Goal: Find specific fact: Find specific fact

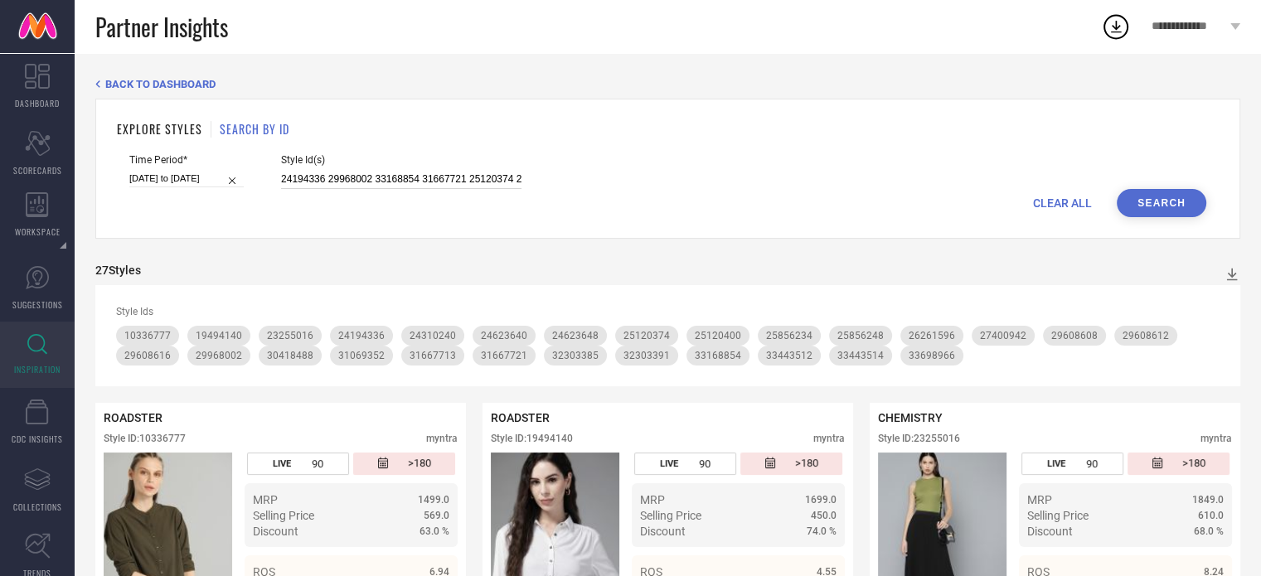
click at [397, 186] on input "24194336 29968002 33168854 31667721 25120374 24310240 29608608 25120400 1033677…" at bounding box center [401, 179] width 240 height 19
paste input "34986387 34447490 34447491 34289650 34289645 34289640 34289653 33846658 3384665…"
type input "34986387 34447490 34447491 34289650 34289645 34289640 34289653 33846658 3384665…"
select select "4"
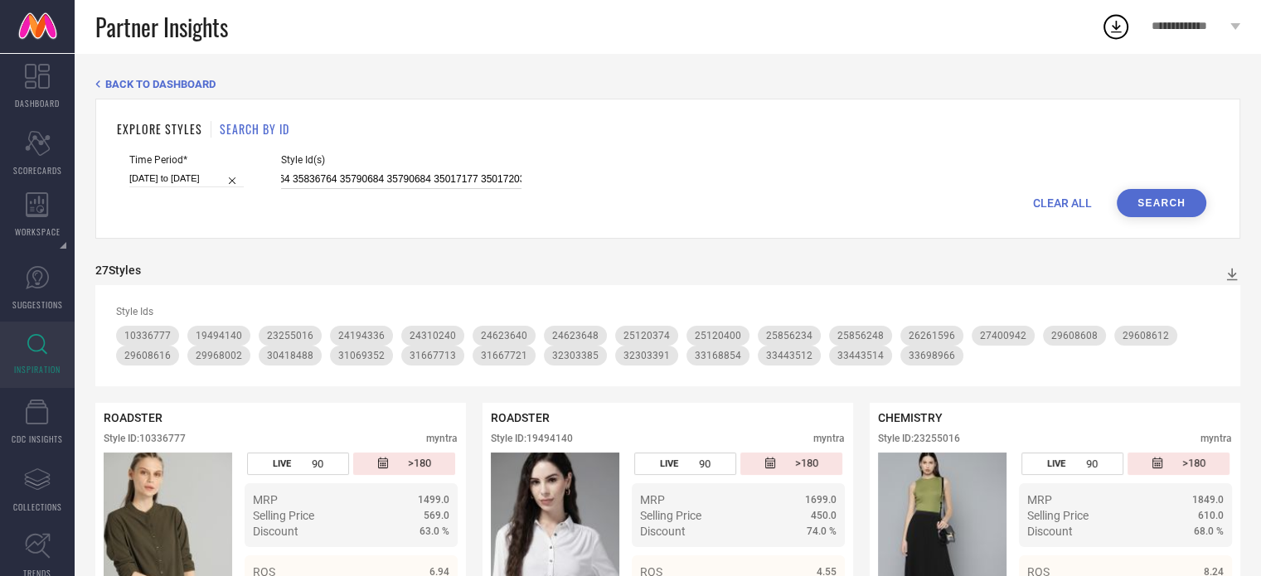
select select "2025"
select select "5"
select select "2025"
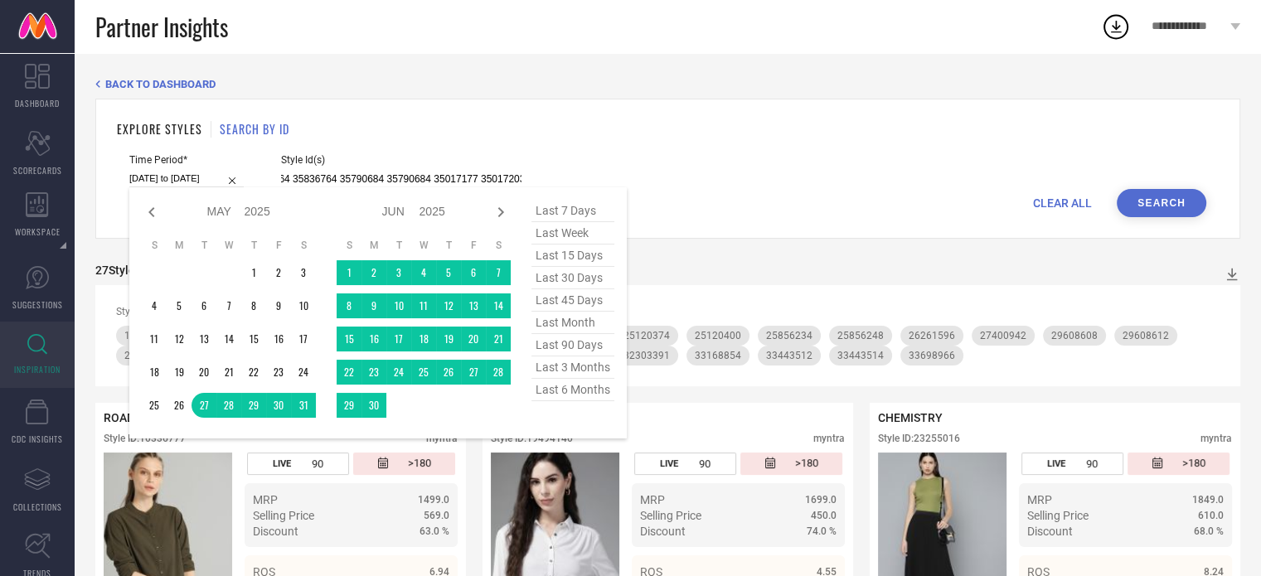
click at [188, 172] on input "[DATE] to [DATE]" at bounding box center [186, 178] width 114 height 17
type input "34986387 34447490 34447491 34289650 34289645 34289640 34289653 33846658 3384665…"
click at [567, 343] on span "last 90 days" at bounding box center [572, 345] width 83 height 22
type input "[DATE] to [DATE]"
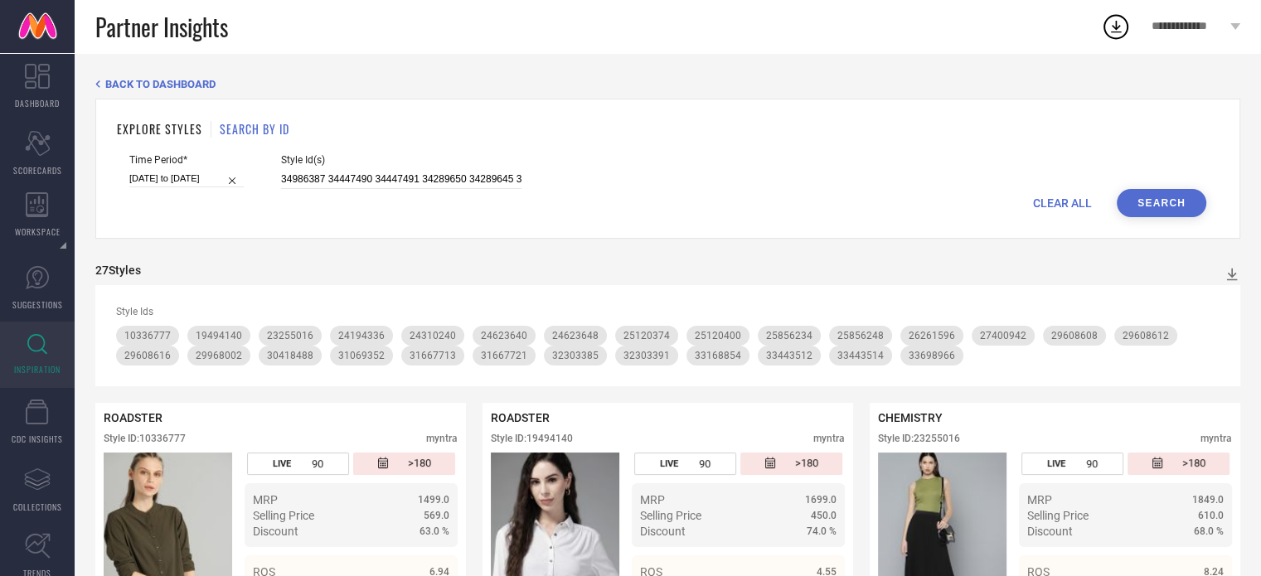
click at [1162, 211] on button "Search" at bounding box center [1162, 203] width 90 height 28
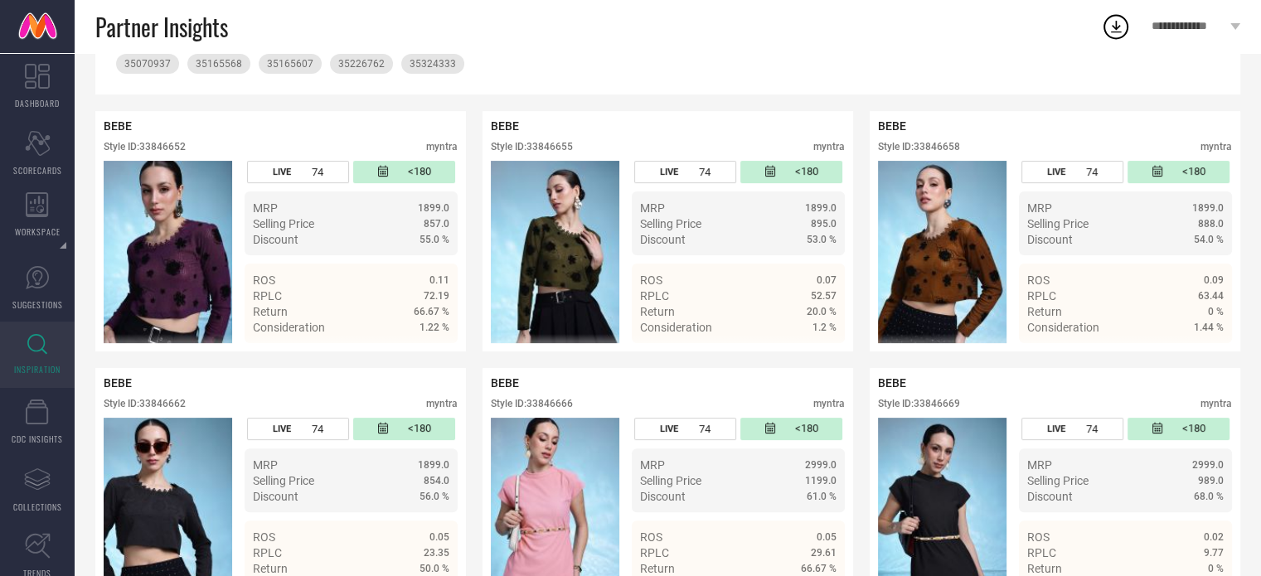
scroll to position [363, 0]
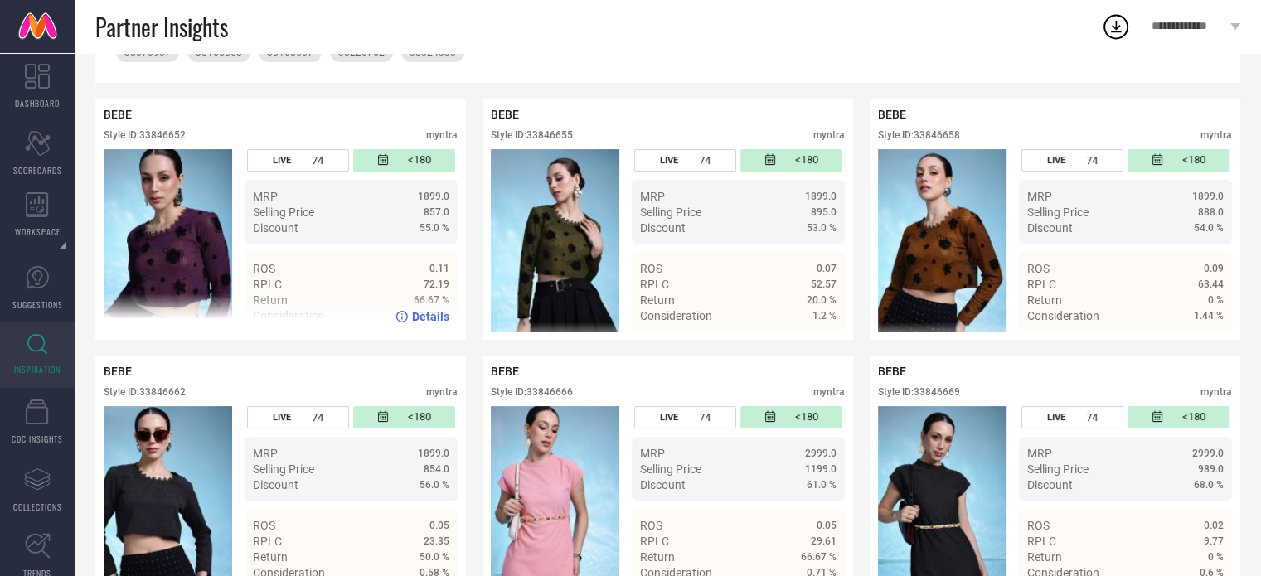
click at [163, 135] on div "Style ID: 33846652" at bounding box center [145, 135] width 82 height 12
copy div "33846652"
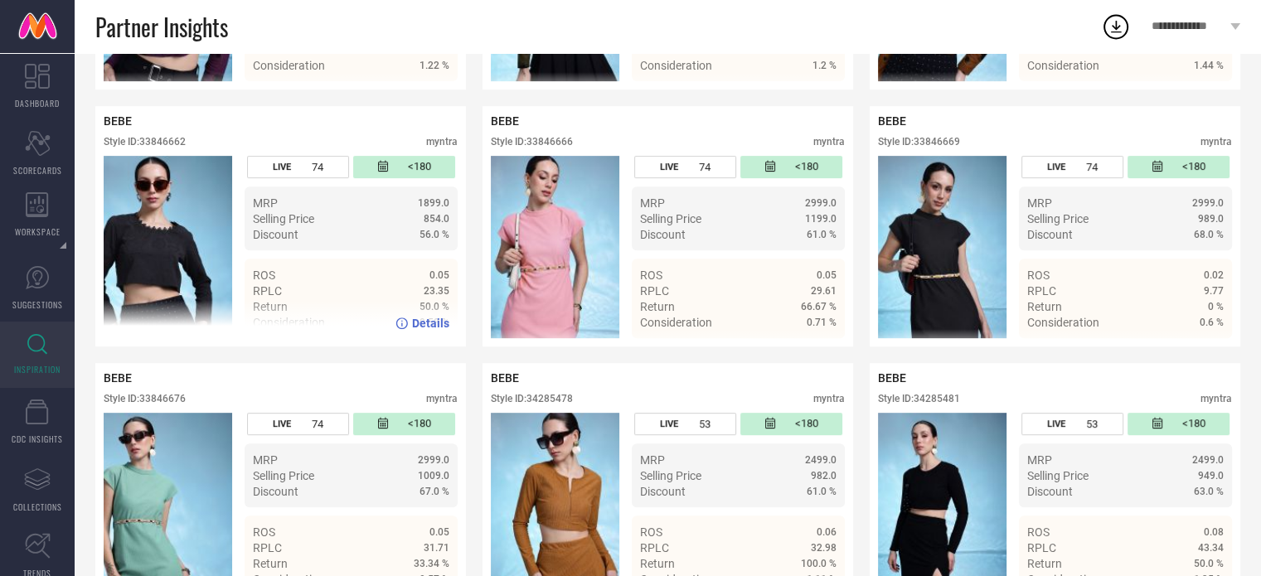
scroll to position [615, 0]
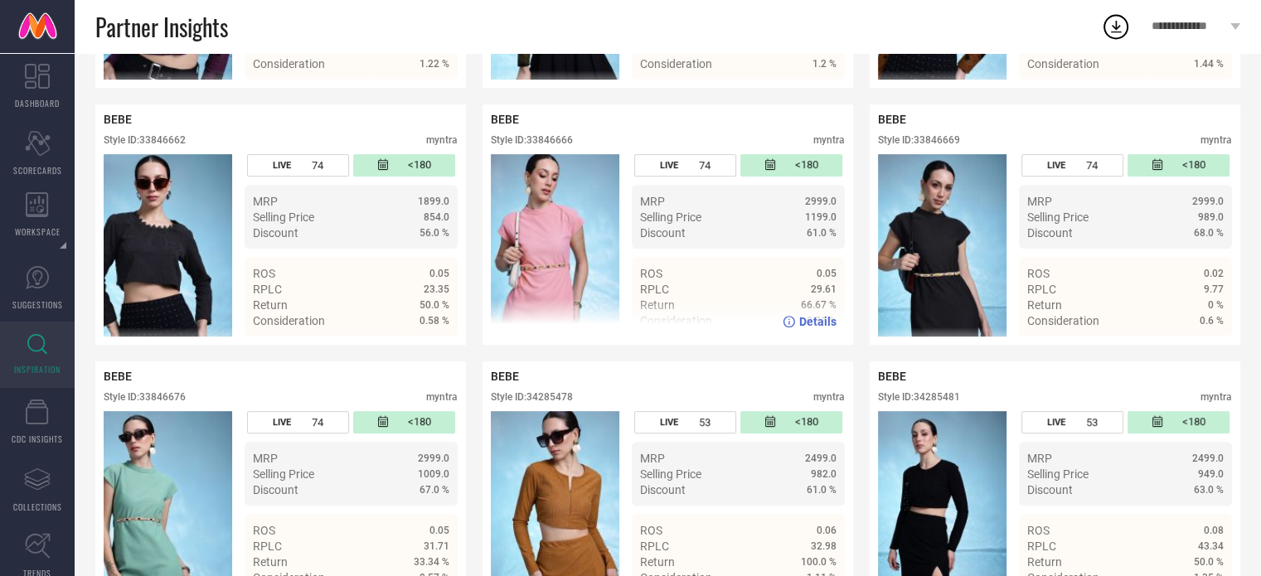
click at [560, 153] on div "Style ID: 33846666 myntra" at bounding box center [668, 144] width 354 height 20
copy div "33846666"
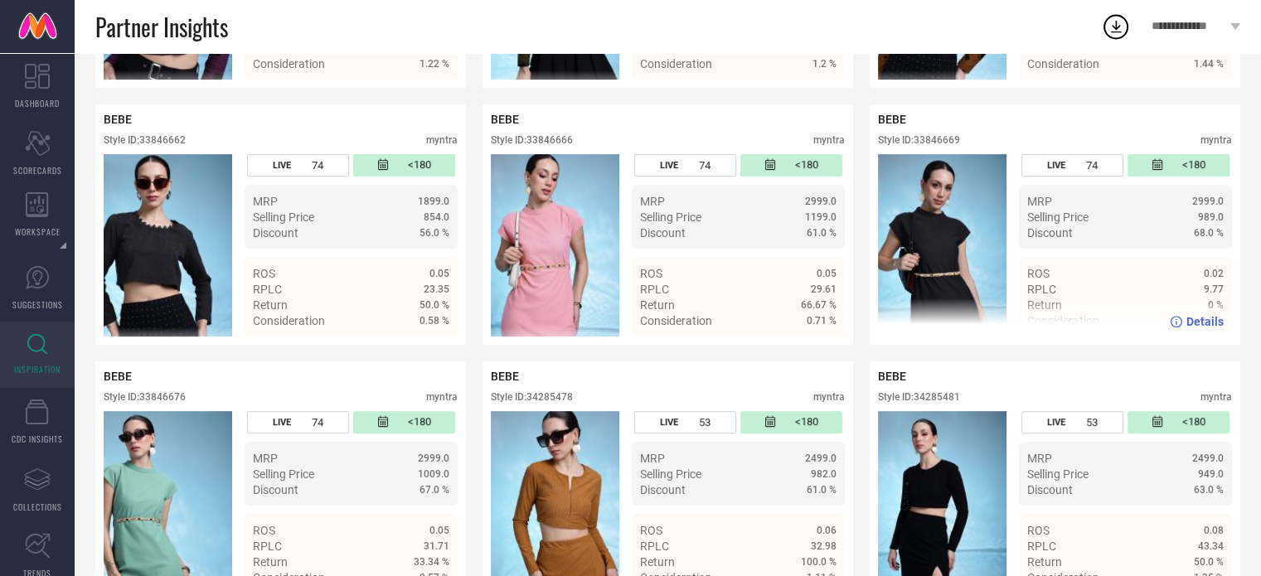
click at [943, 144] on div "Style ID: 33846669" at bounding box center [919, 140] width 82 height 12
copy div "33846669"
click at [943, 144] on div "Style ID: 33846669" at bounding box center [919, 140] width 82 height 12
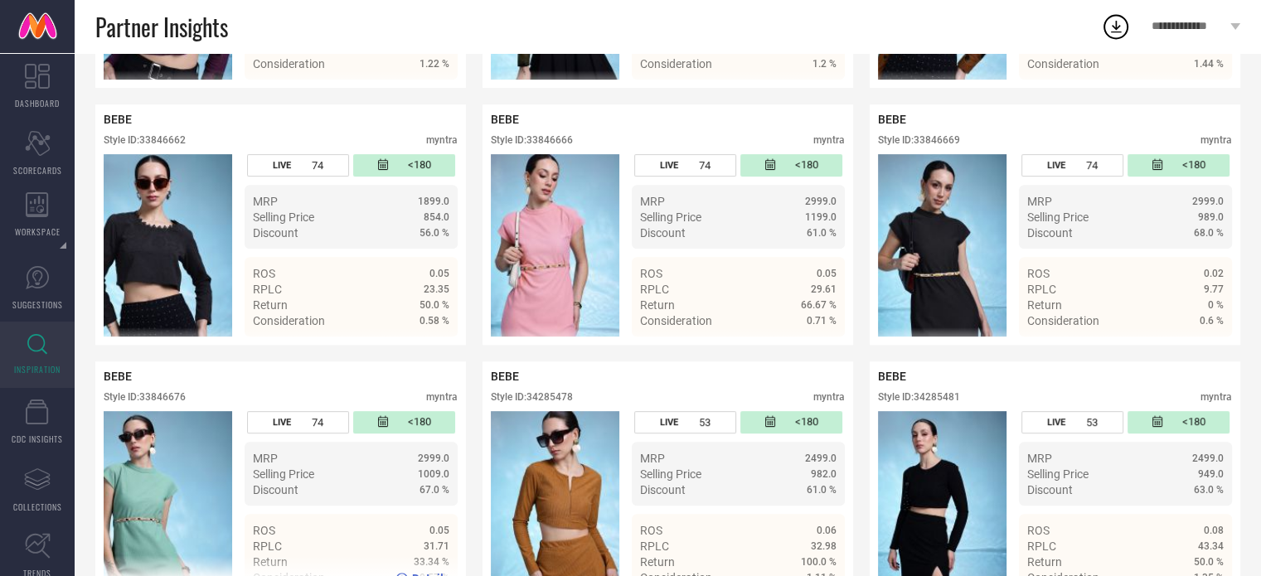
click at [162, 395] on div "BEBE Style ID: 33846676 myntra" at bounding box center [281, 390] width 354 height 41
copy div "33846676"
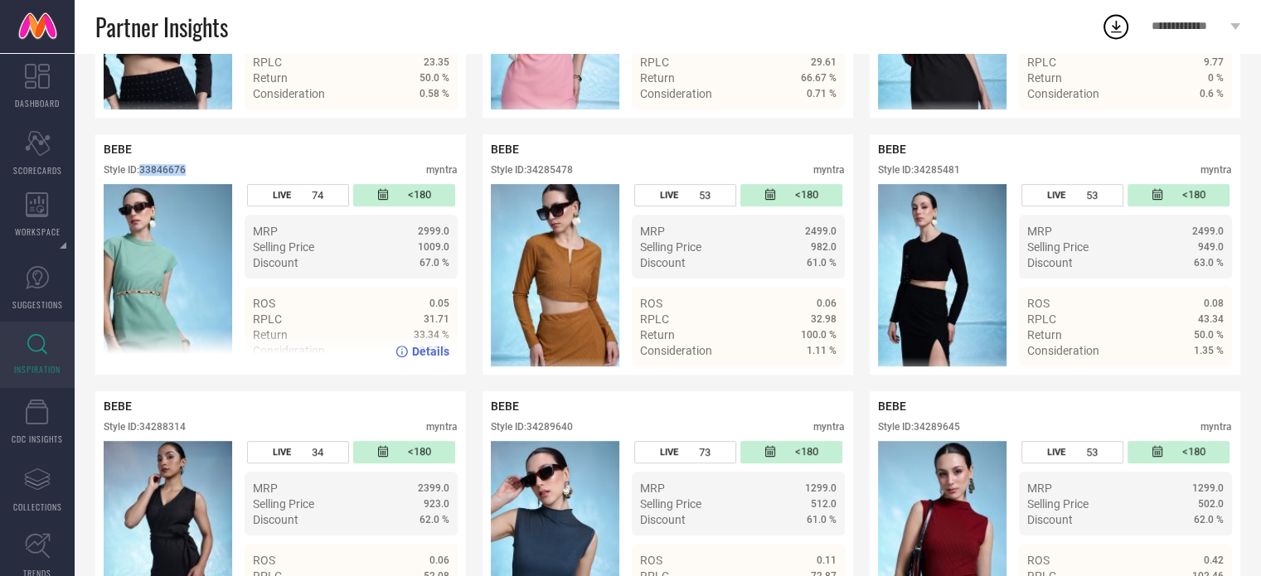
scroll to position [844, 0]
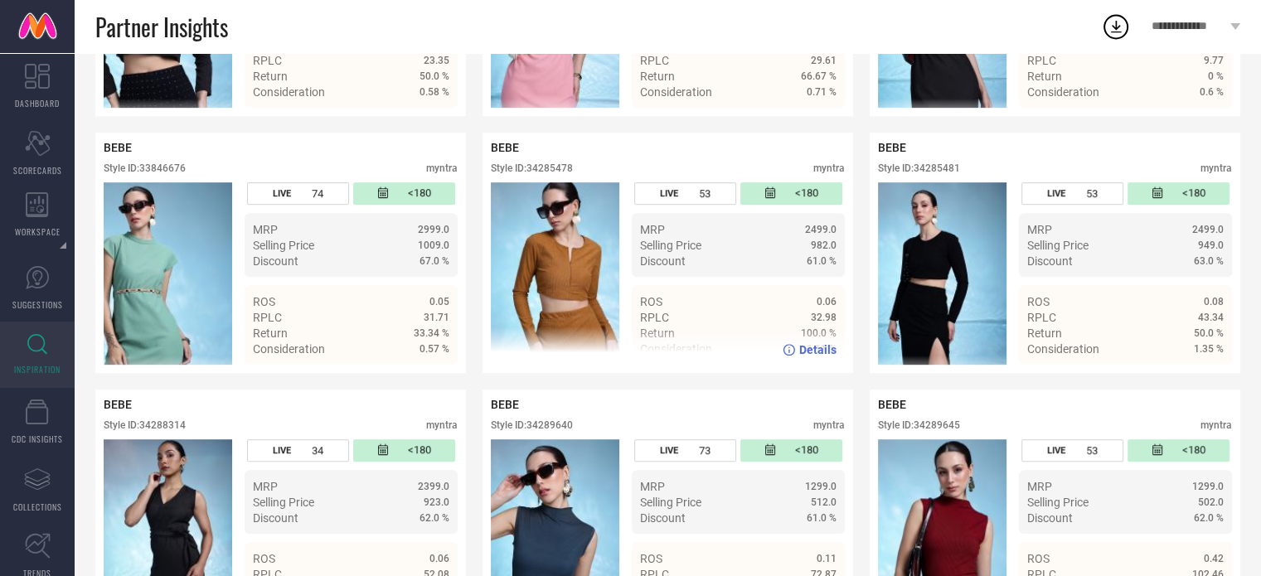
click at [541, 172] on div "Style ID: 34285478" at bounding box center [532, 168] width 82 height 12
copy div "34285478"
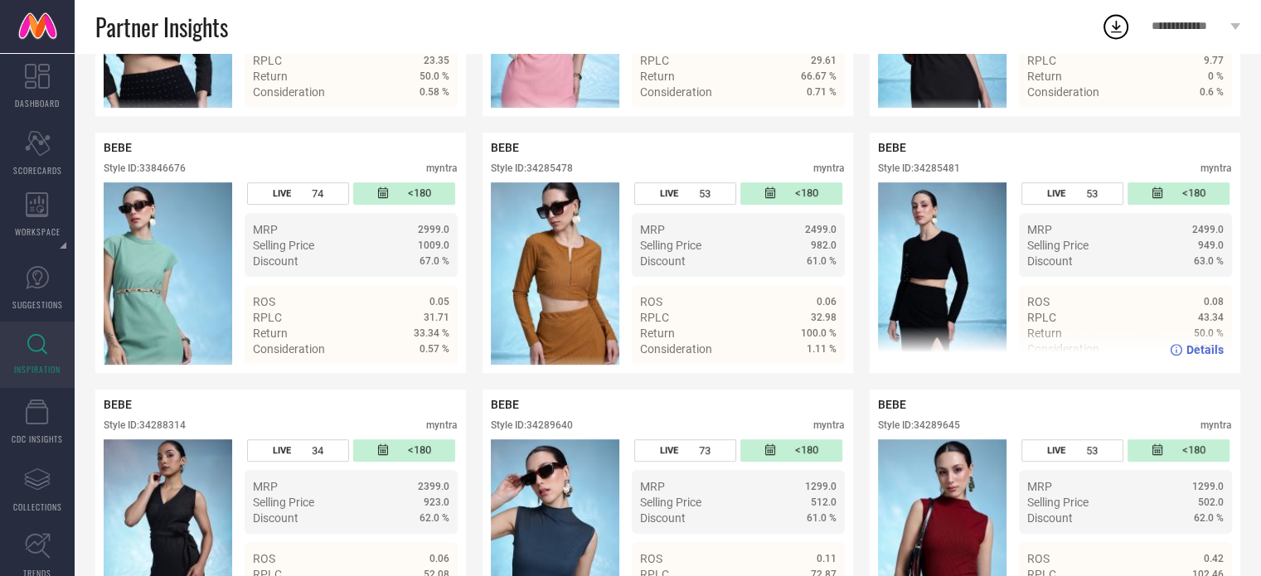
click at [941, 174] on div "Style ID: 34285481" at bounding box center [919, 168] width 82 height 12
copy div "34285481"
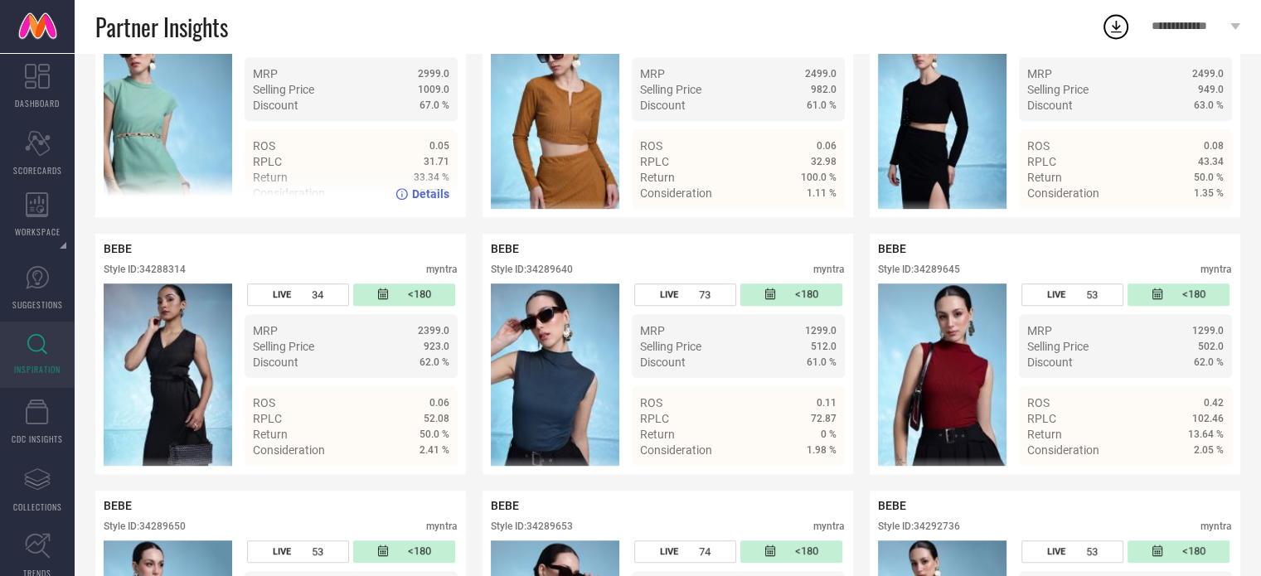
scroll to position [1024, 0]
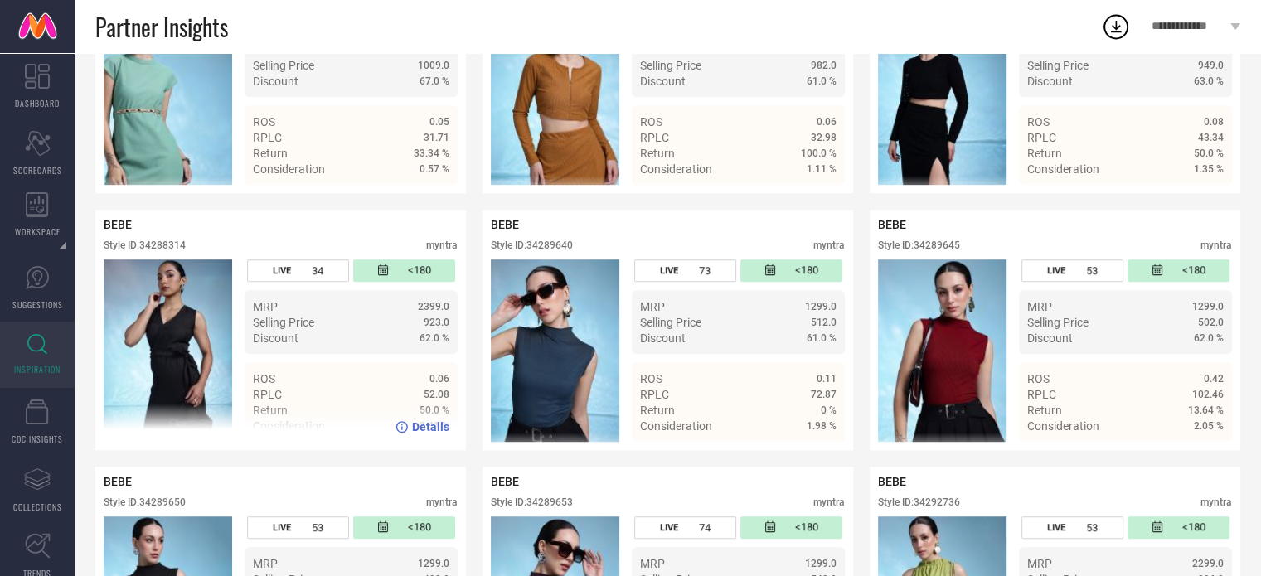
click at [176, 251] on div "Style ID: 34288314" at bounding box center [145, 246] width 82 height 12
copy div "34288314"
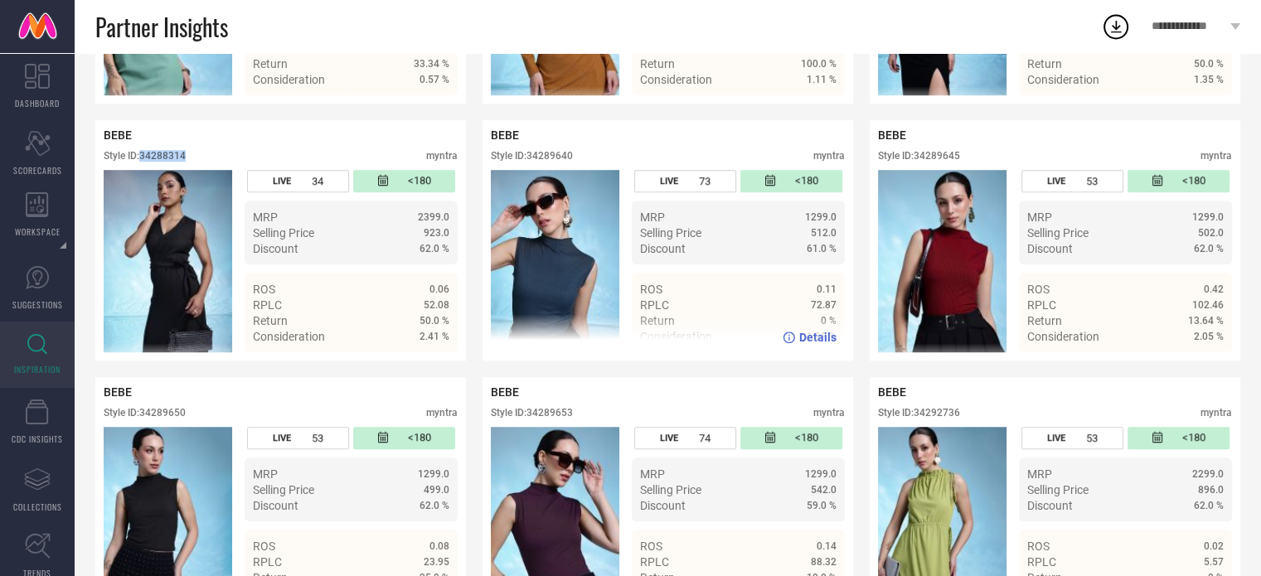
scroll to position [1120, 0]
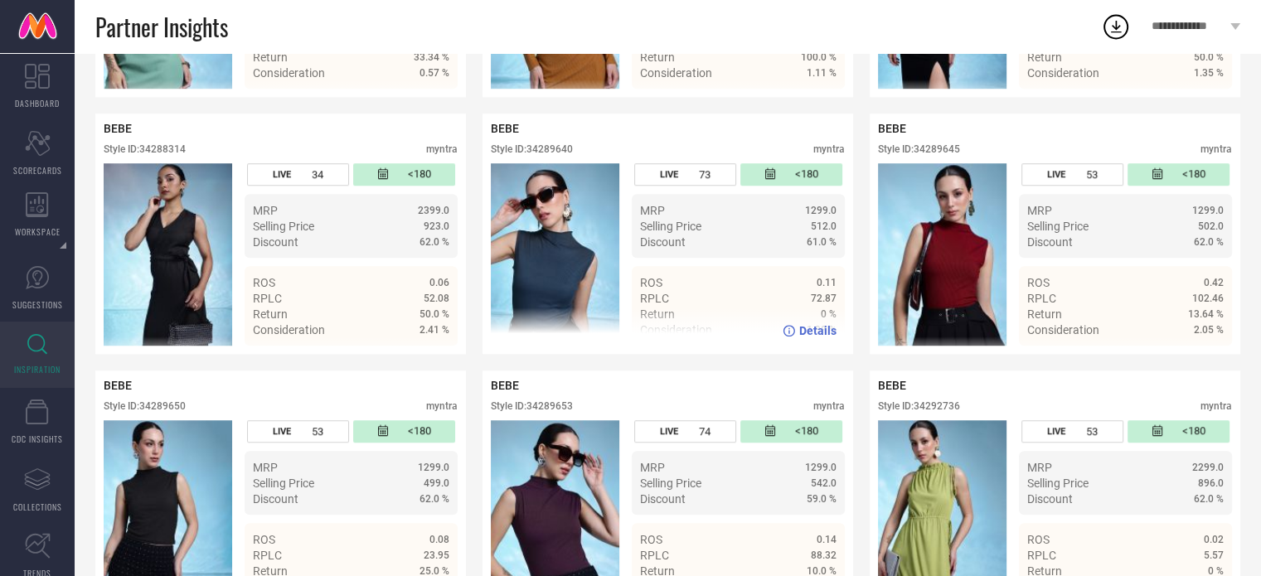
click at [556, 155] on div "Style ID: 34289640" at bounding box center [532, 149] width 82 height 12
copy div "34289640"
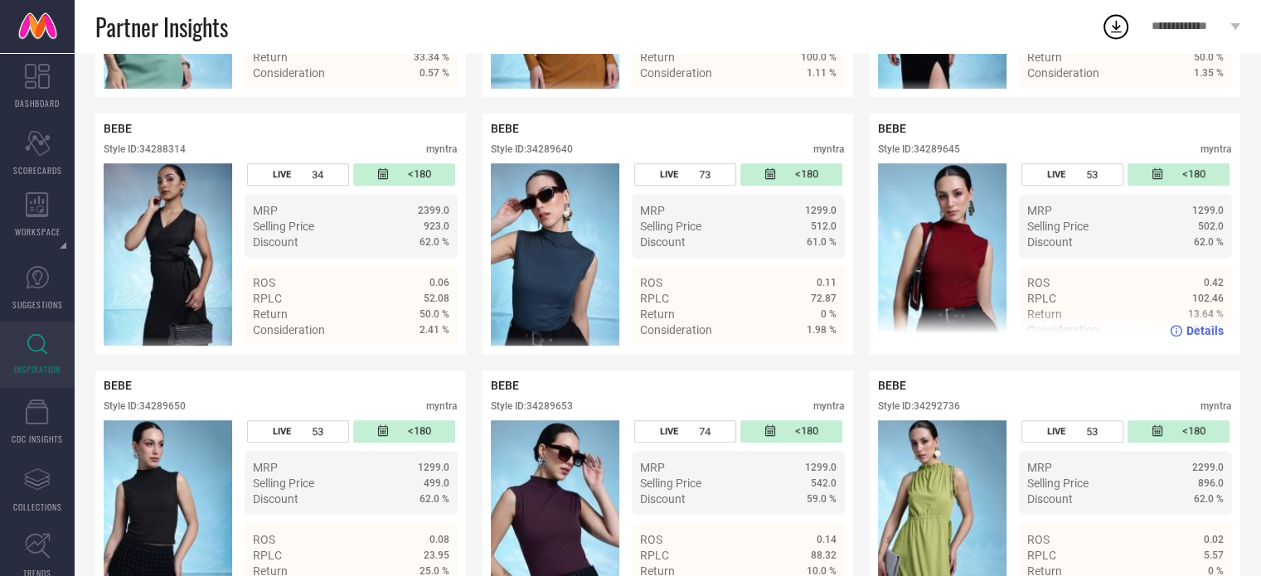
click at [948, 155] on div "Style ID: 34289645" at bounding box center [919, 149] width 82 height 12
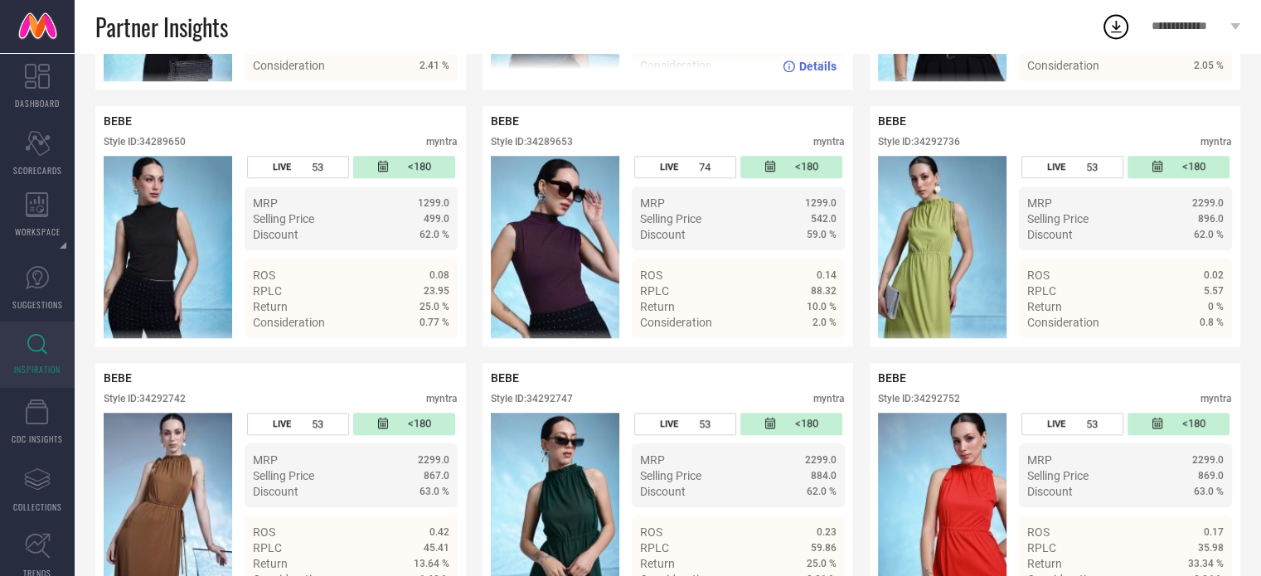
scroll to position [1385, 0]
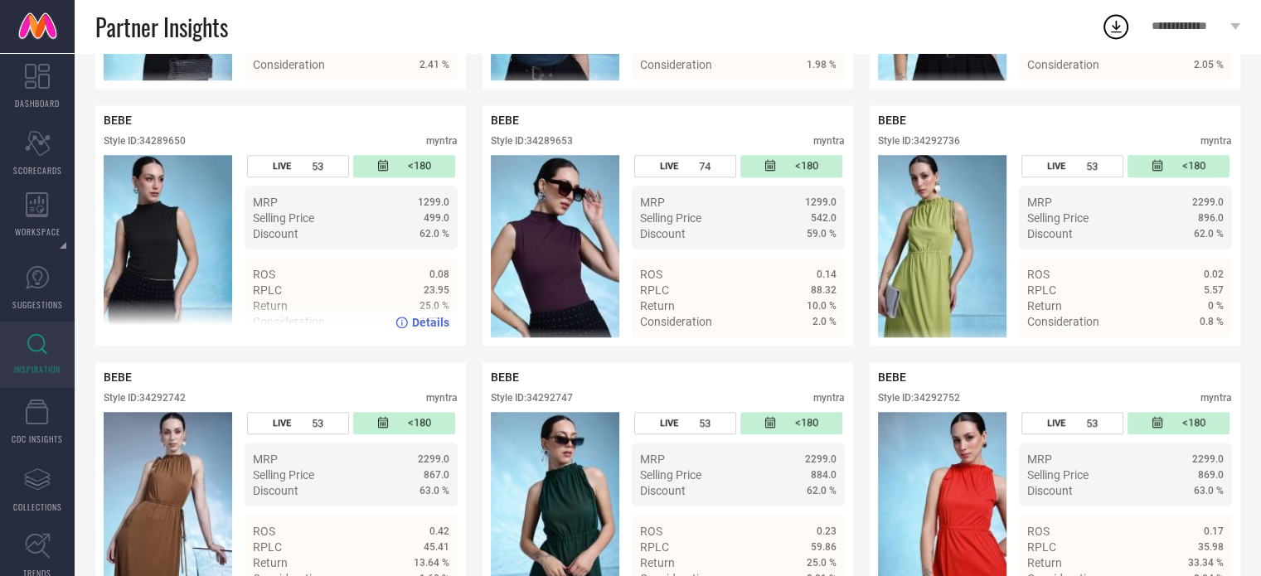
click at [163, 147] on div "Style ID: 34289650" at bounding box center [145, 141] width 82 height 12
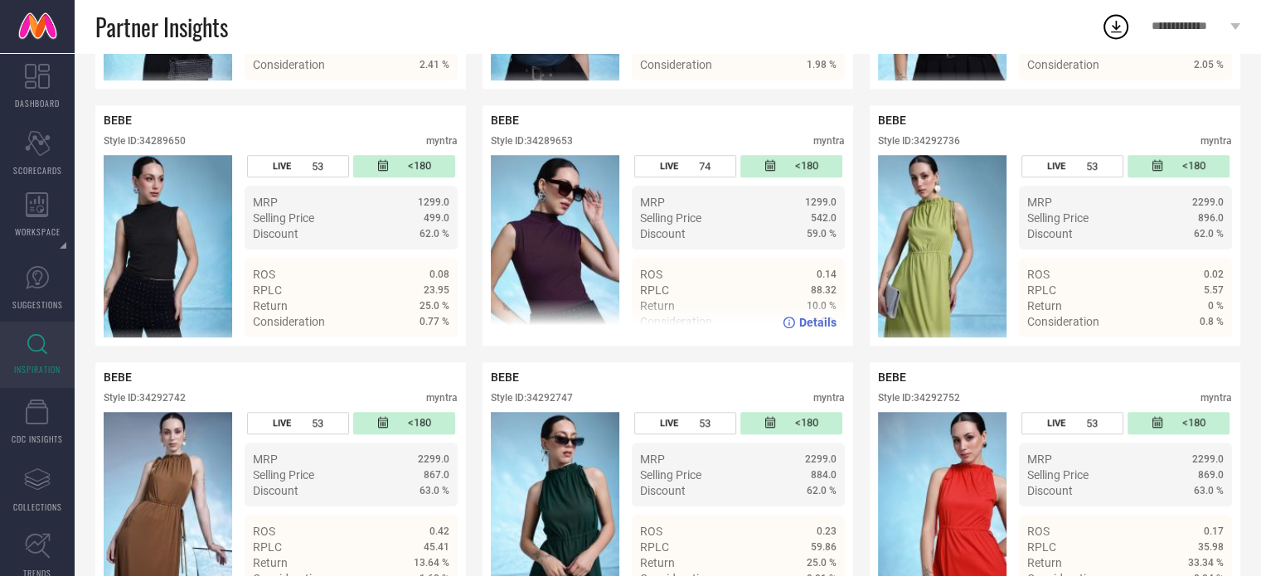
click at [560, 147] on div "Style ID: 34289653" at bounding box center [532, 141] width 82 height 12
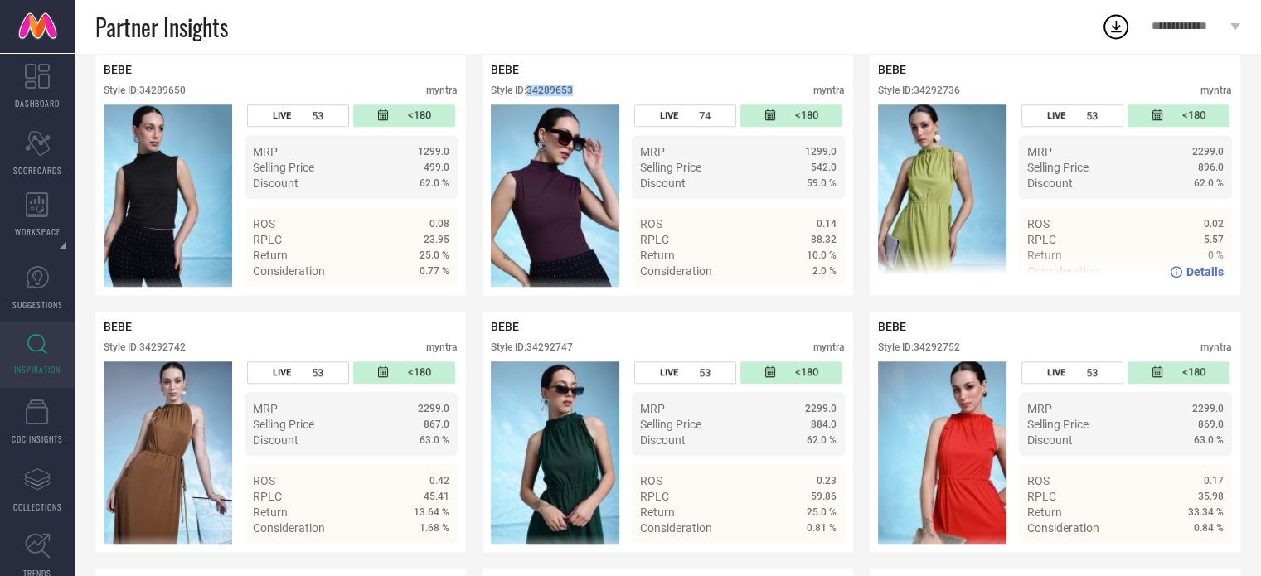
scroll to position [1436, 0]
click at [938, 96] on div "Style ID: 34292736" at bounding box center [919, 91] width 82 height 12
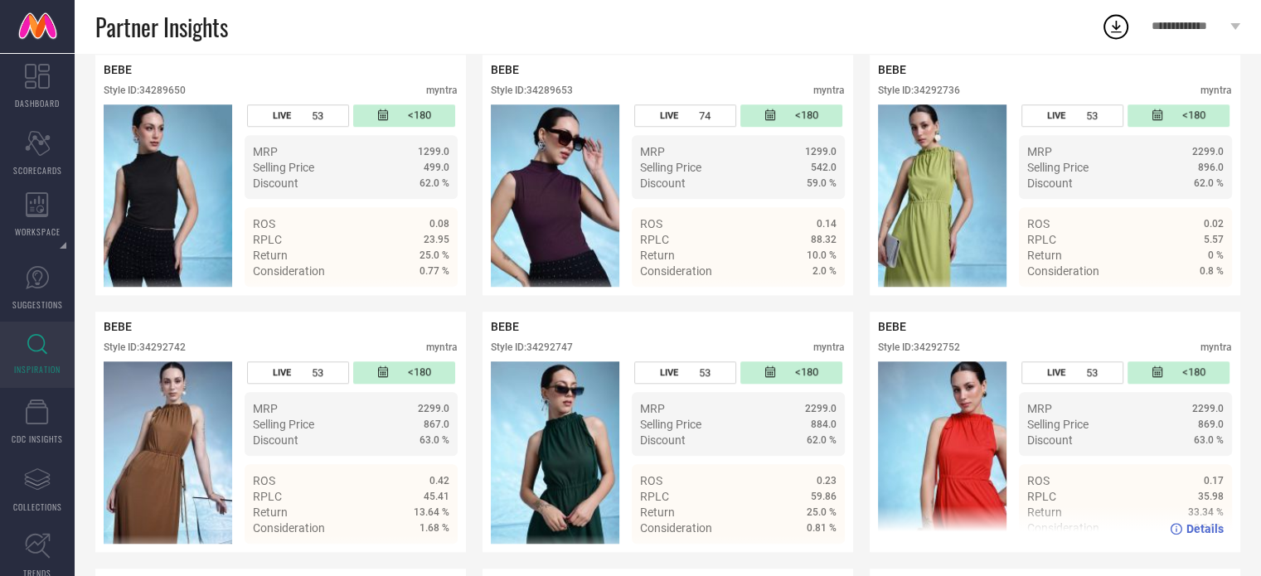
click at [929, 353] on div "Style ID: 34292752" at bounding box center [919, 348] width 82 height 12
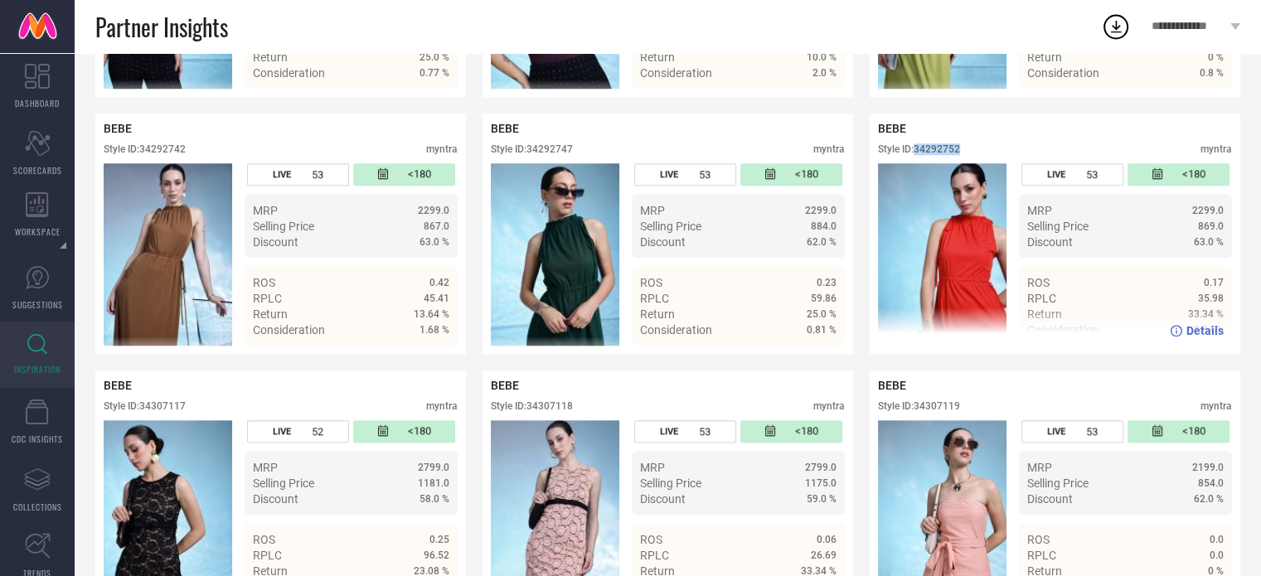
scroll to position [1635, 0]
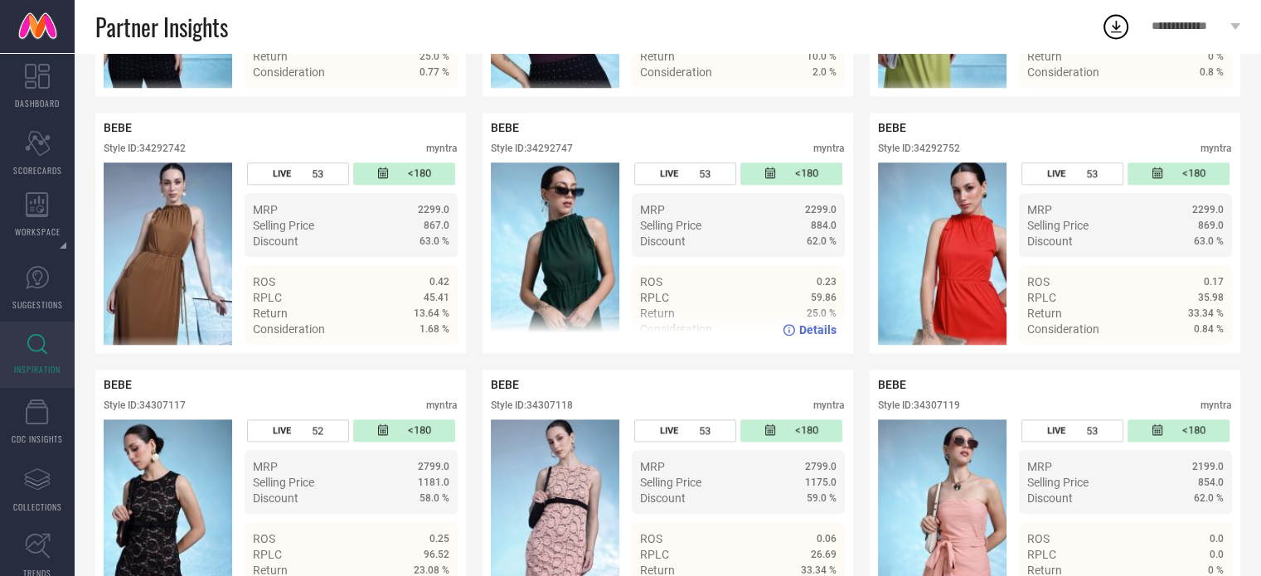
click at [560, 154] on div "Style ID: 34292747" at bounding box center [532, 149] width 82 height 12
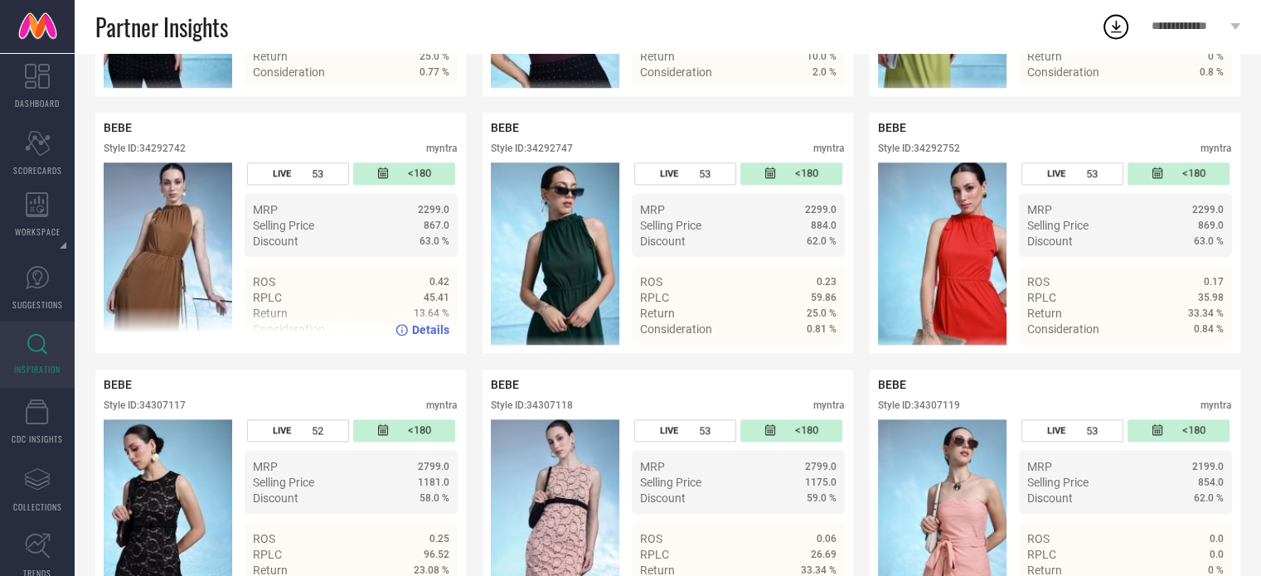
click at [166, 154] on div "Style ID: 34292742" at bounding box center [145, 149] width 82 height 12
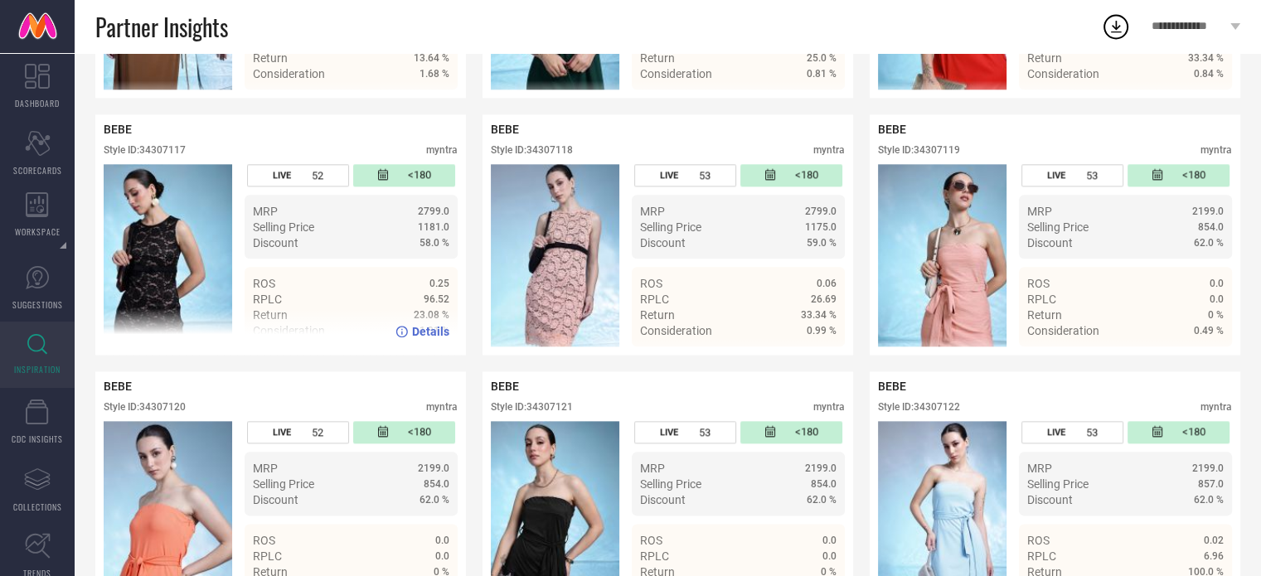
scroll to position [1903, 0]
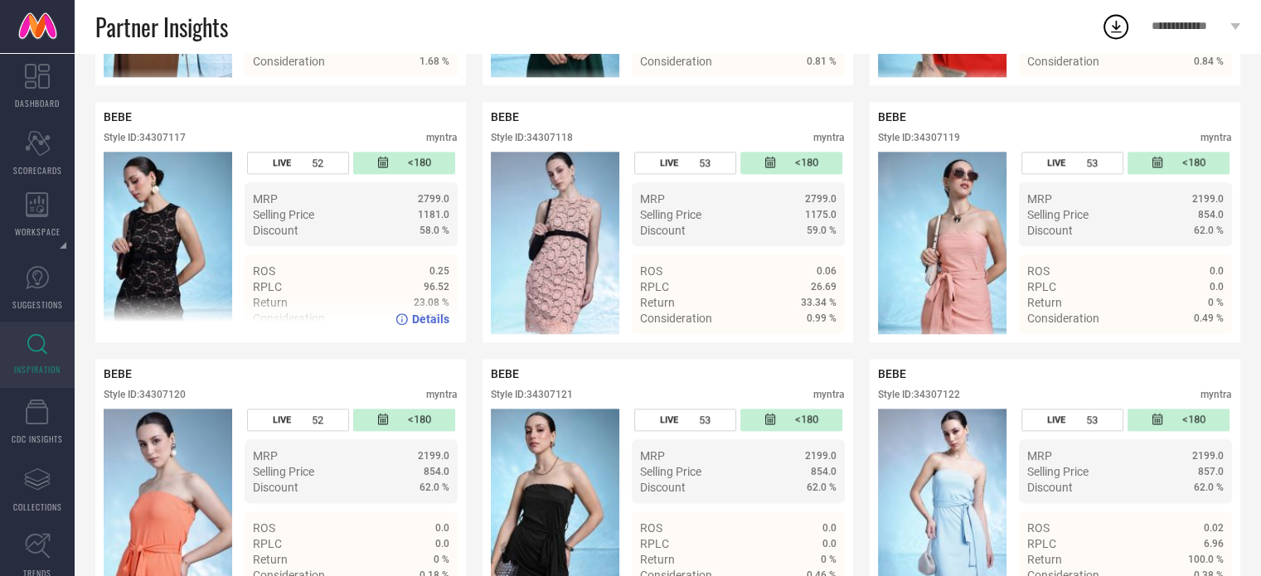
click at [162, 143] on div "Style ID: 34307117" at bounding box center [145, 138] width 82 height 12
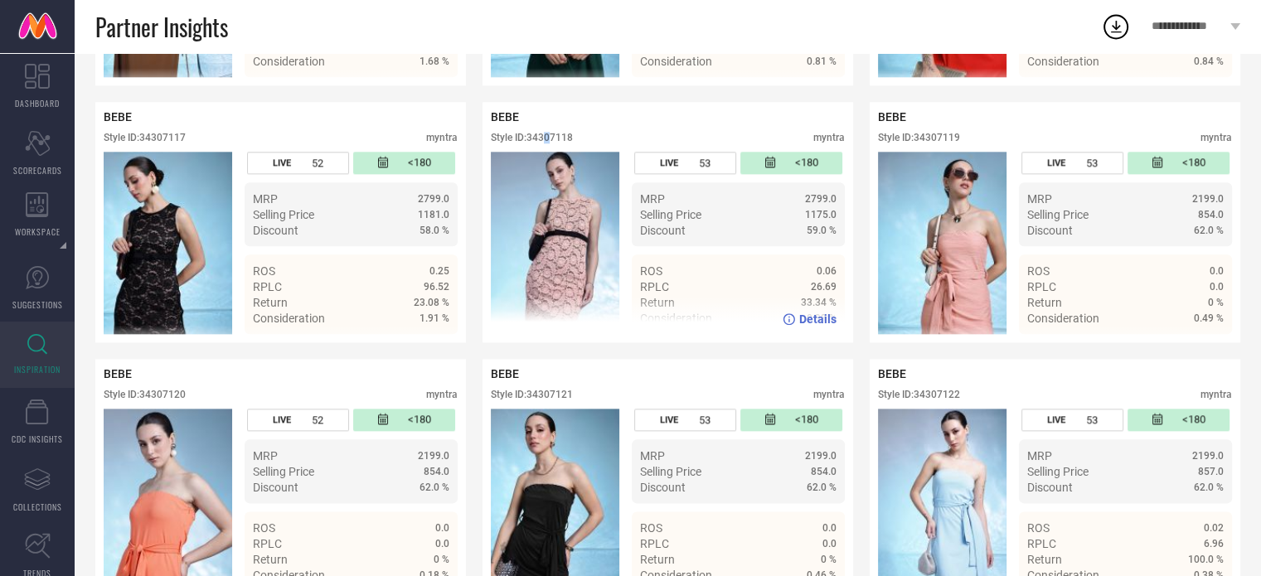
drag, startPoint x: 547, startPoint y: 142, endPoint x: 553, endPoint y: 151, distance: 10.8
click at [553, 151] on div "BEBE Style ID: 34307118 myntra" at bounding box center [668, 130] width 354 height 41
click at [553, 143] on div "Style ID: 34307118" at bounding box center [532, 138] width 82 height 12
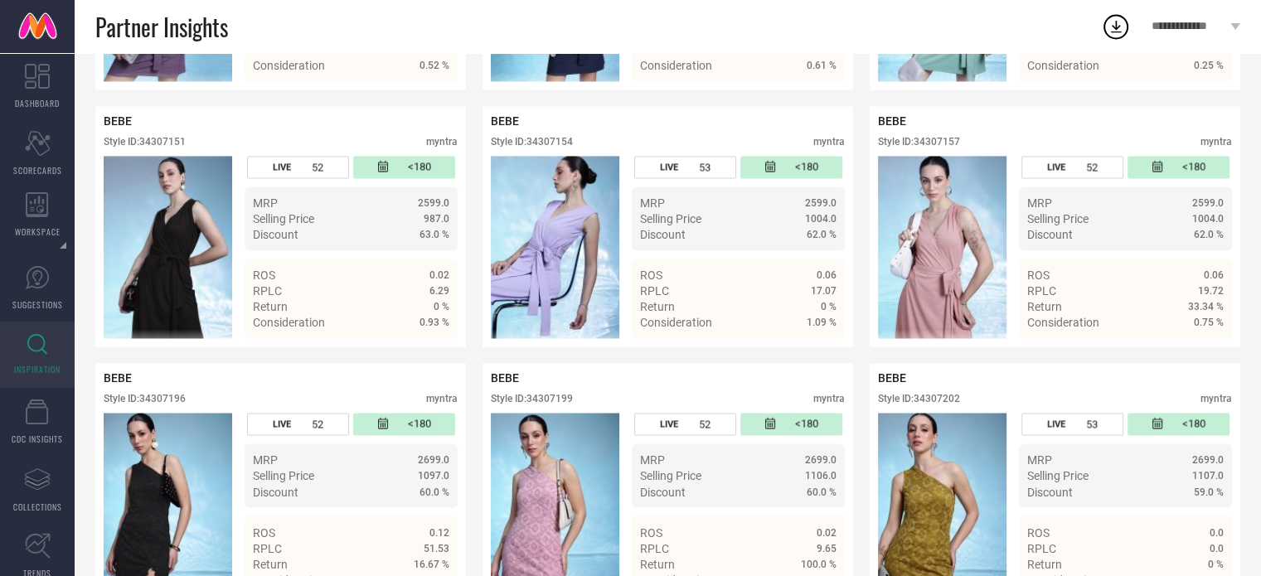
scroll to position [2672, 0]
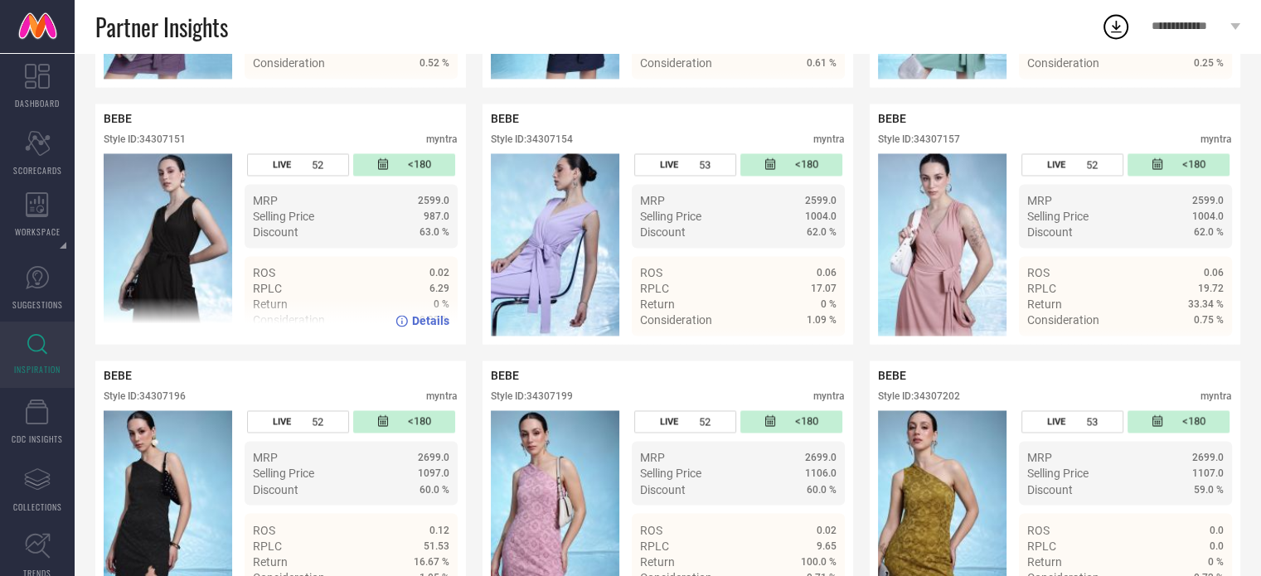
click at [172, 153] on div "Style ID: 34307151 myntra" at bounding box center [281, 143] width 354 height 20
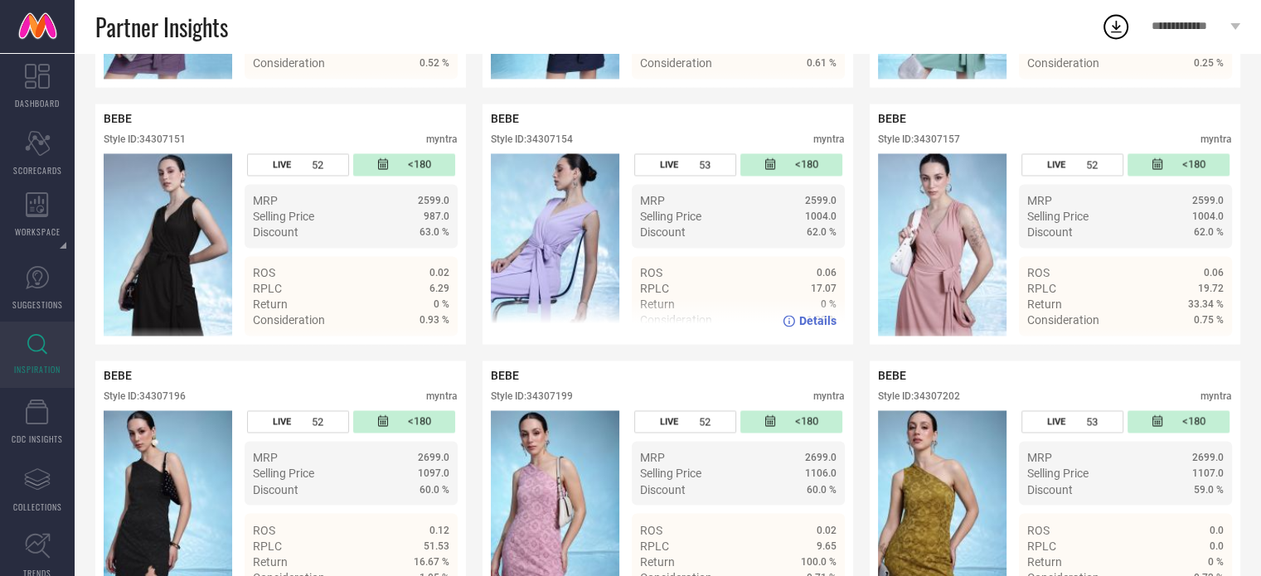
click at [549, 145] on div "Style ID: 34307154" at bounding box center [532, 139] width 82 height 12
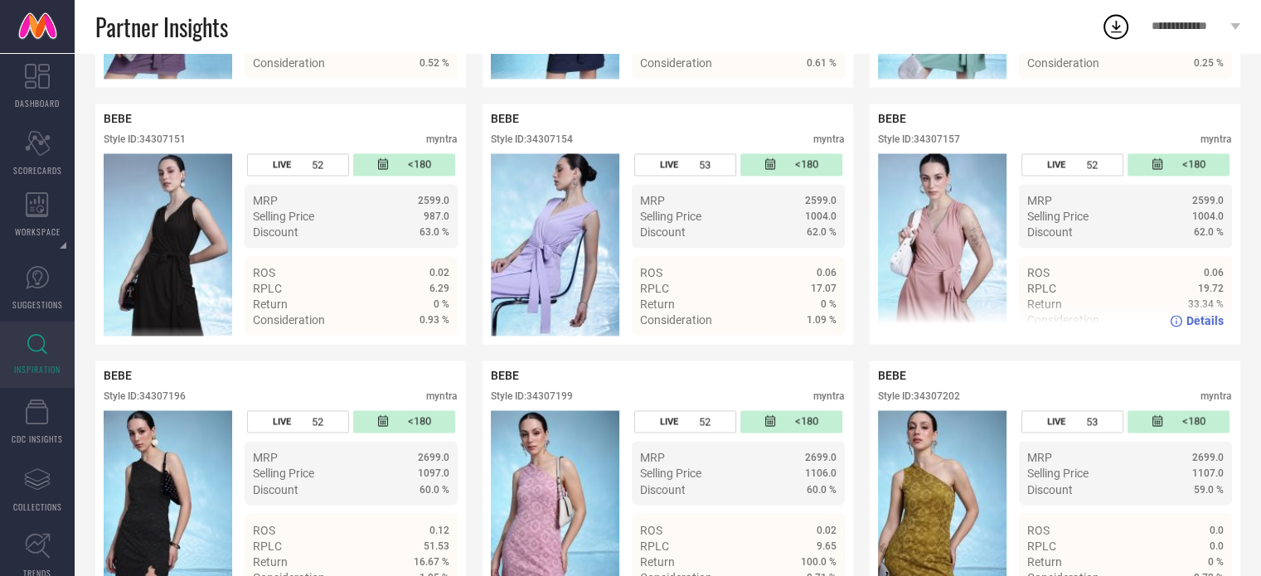
click at [927, 145] on div "Style ID: 34307157" at bounding box center [919, 139] width 82 height 12
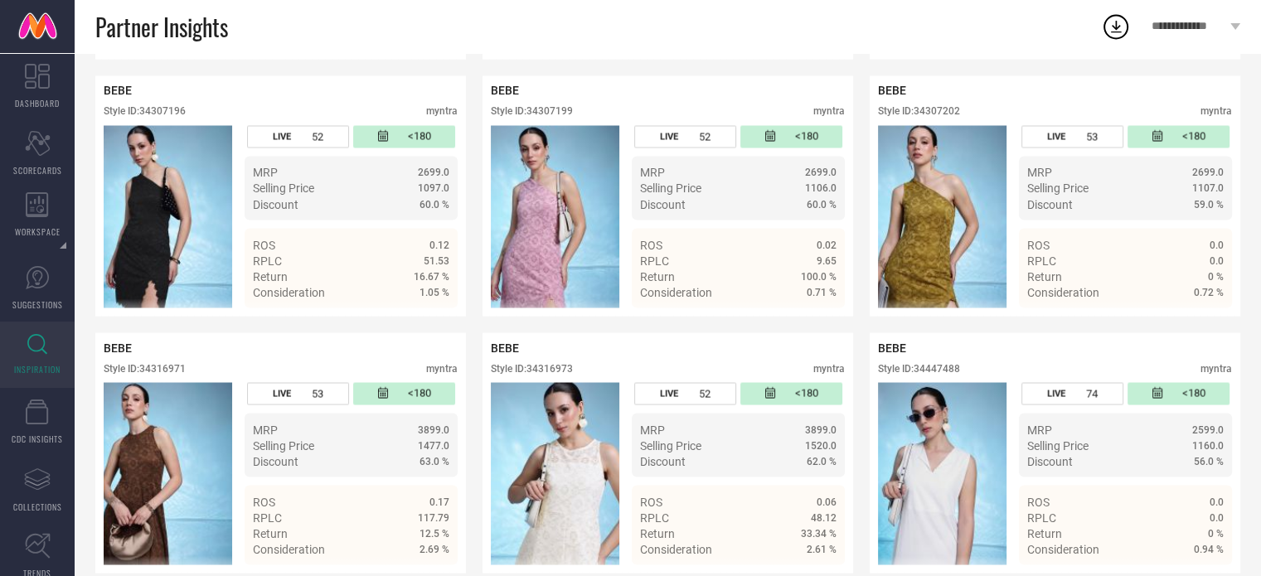
scroll to position [2968, 0]
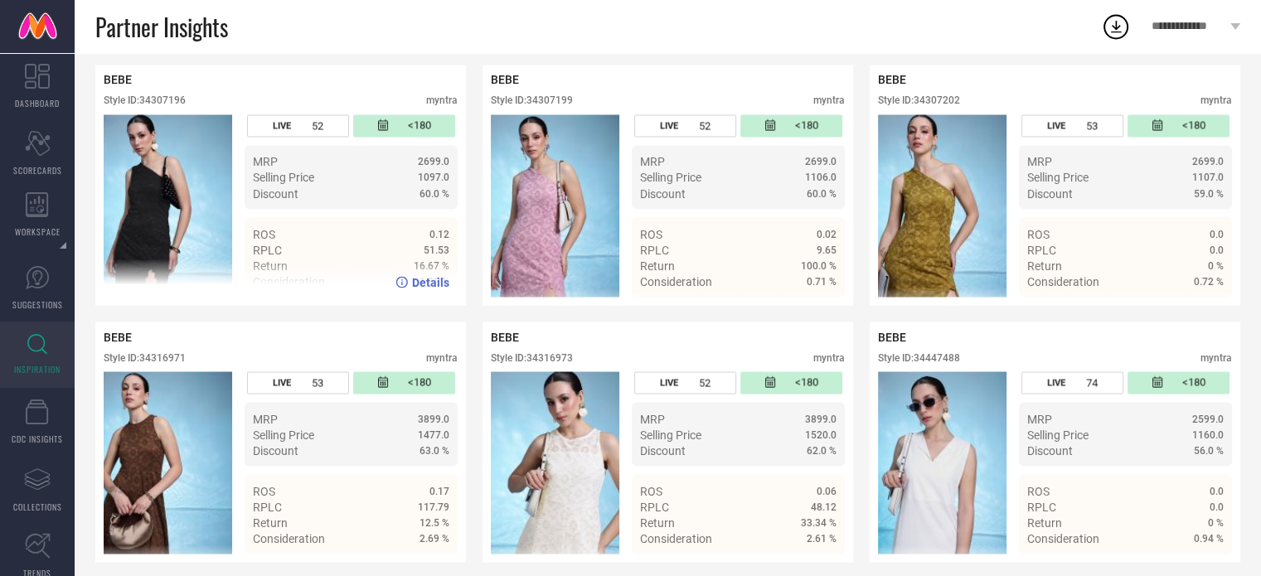
click at [170, 106] on div "Style ID: 34307196" at bounding box center [145, 101] width 82 height 12
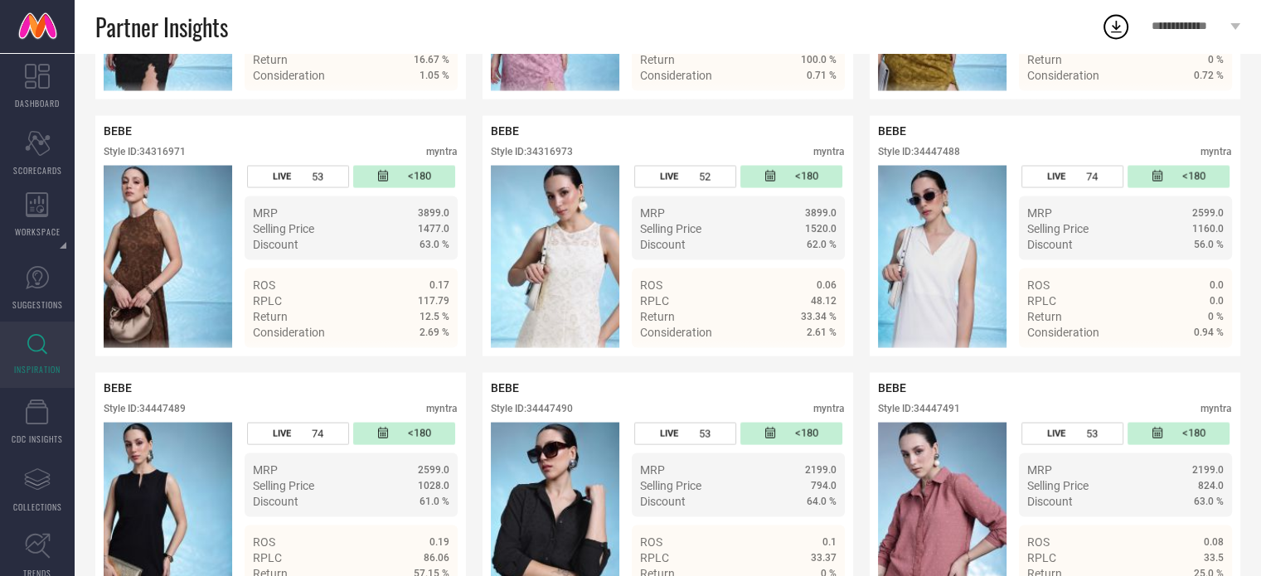
scroll to position [3205, 0]
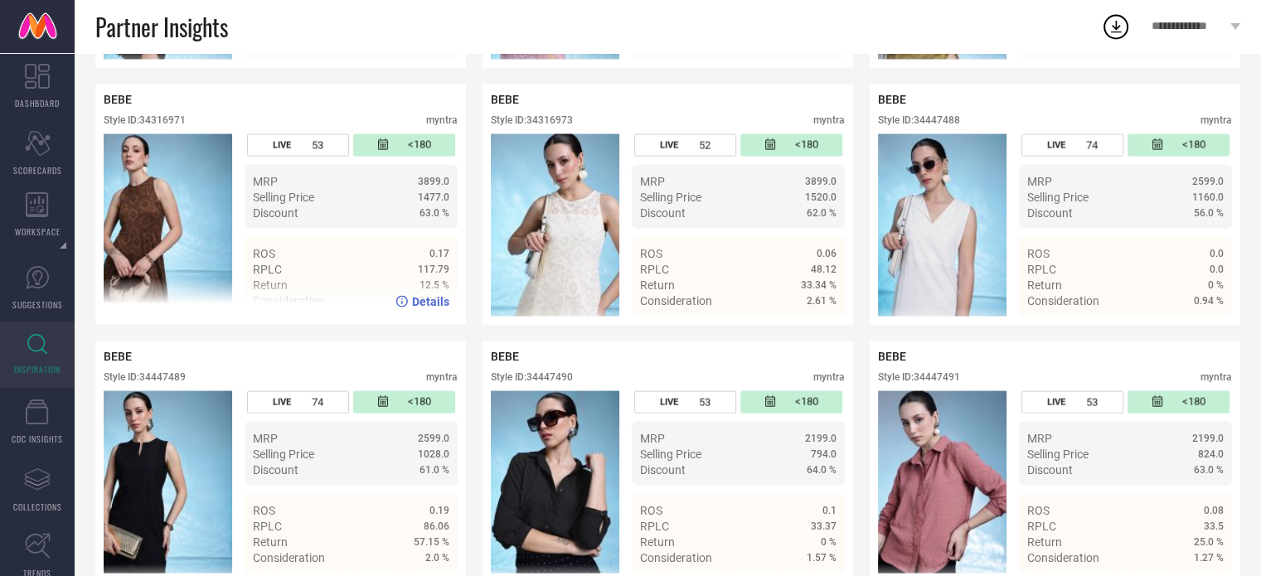
click at [167, 126] on div "Style ID: 34316971" at bounding box center [145, 120] width 82 height 12
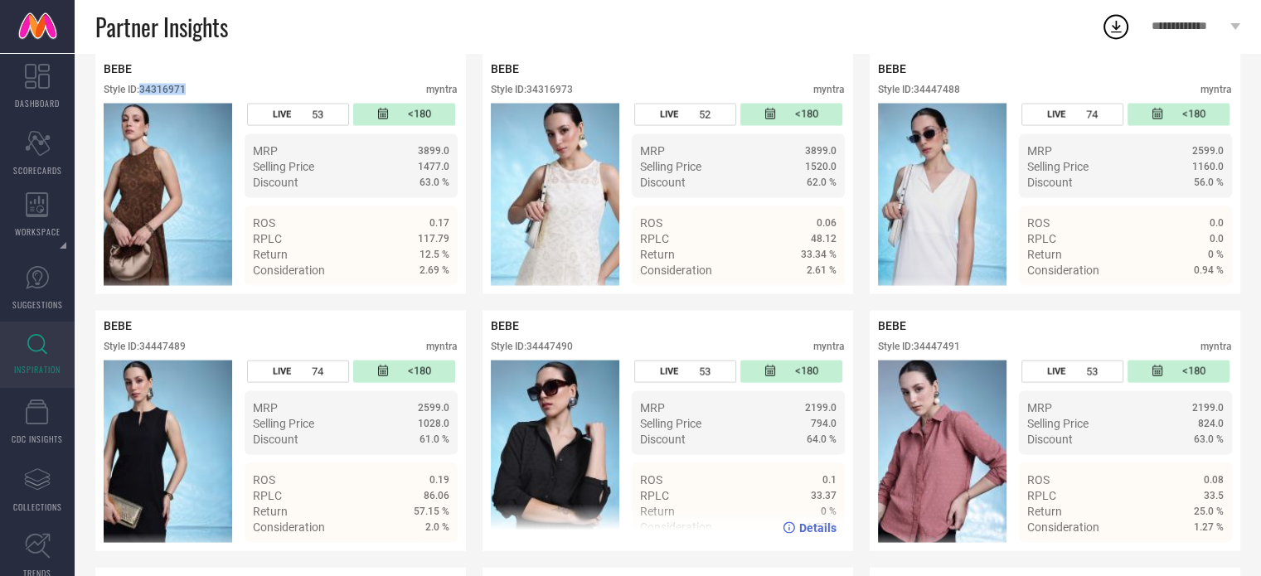
scroll to position [3235, 0]
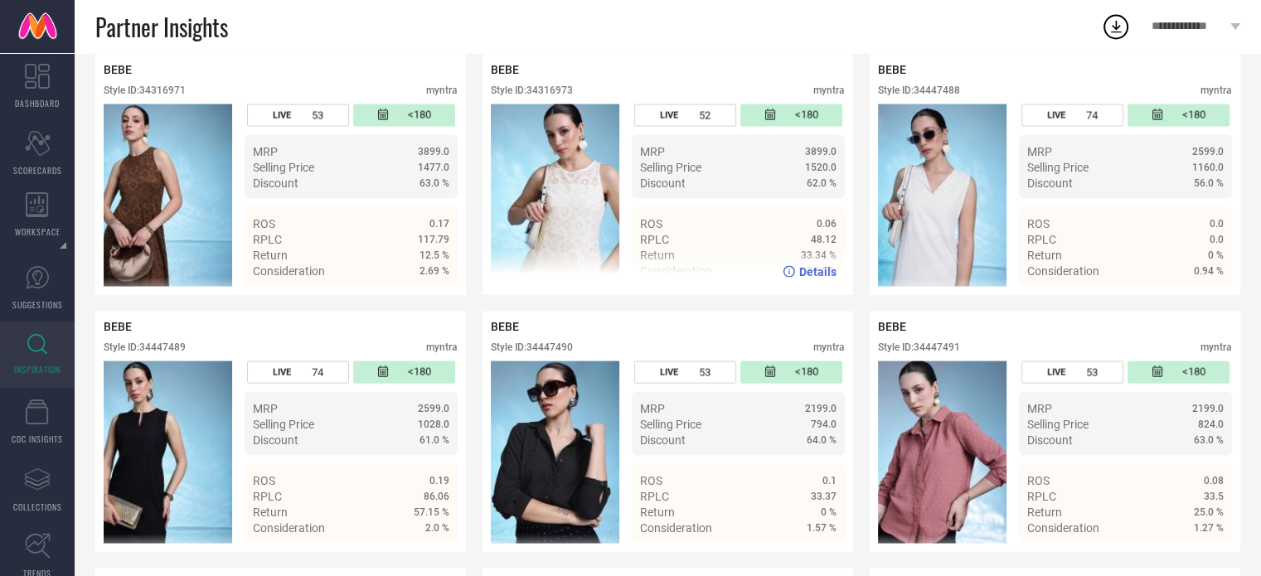
click at [552, 96] on div "Style ID: 34316973" at bounding box center [532, 91] width 82 height 12
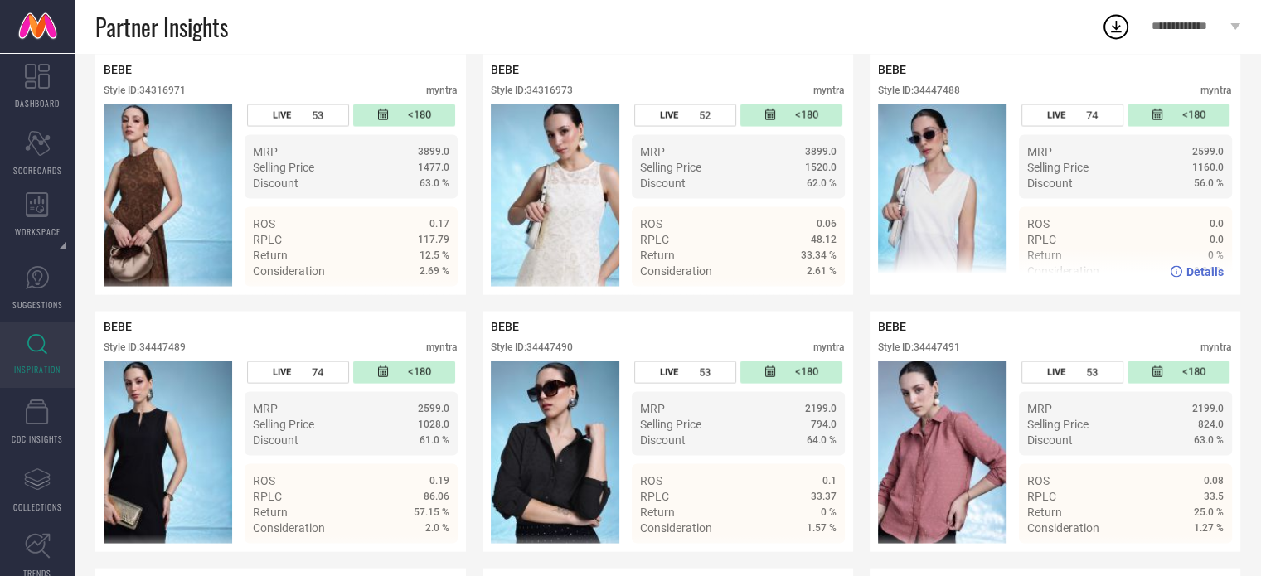
click at [942, 96] on div "Style ID: 34447488" at bounding box center [919, 91] width 82 height 12
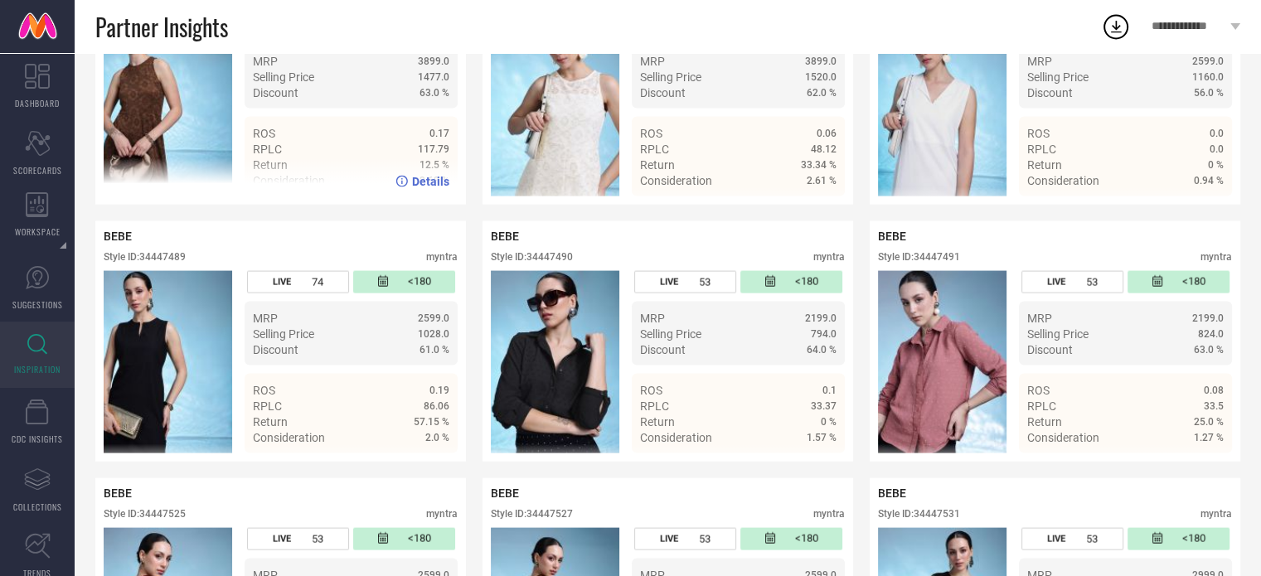
scroll to position [3326, 0]
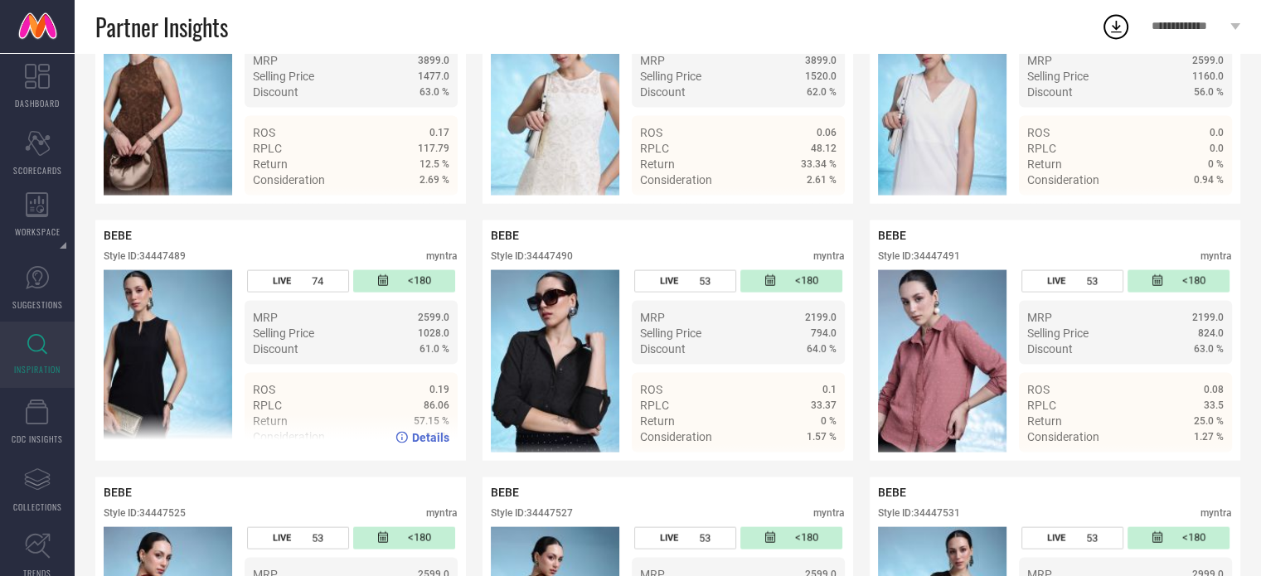
click at [167, 262] on div "Style ID: 34447489" at bounding box center [145, 256] width 82 height 12
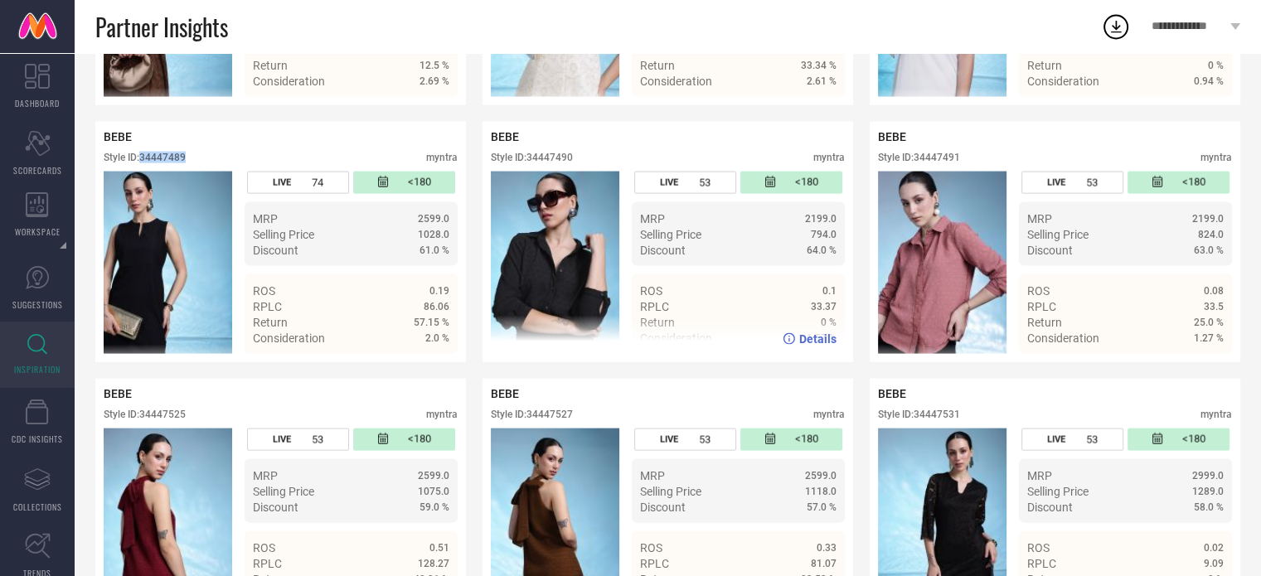
scroll to position [3427, 0]
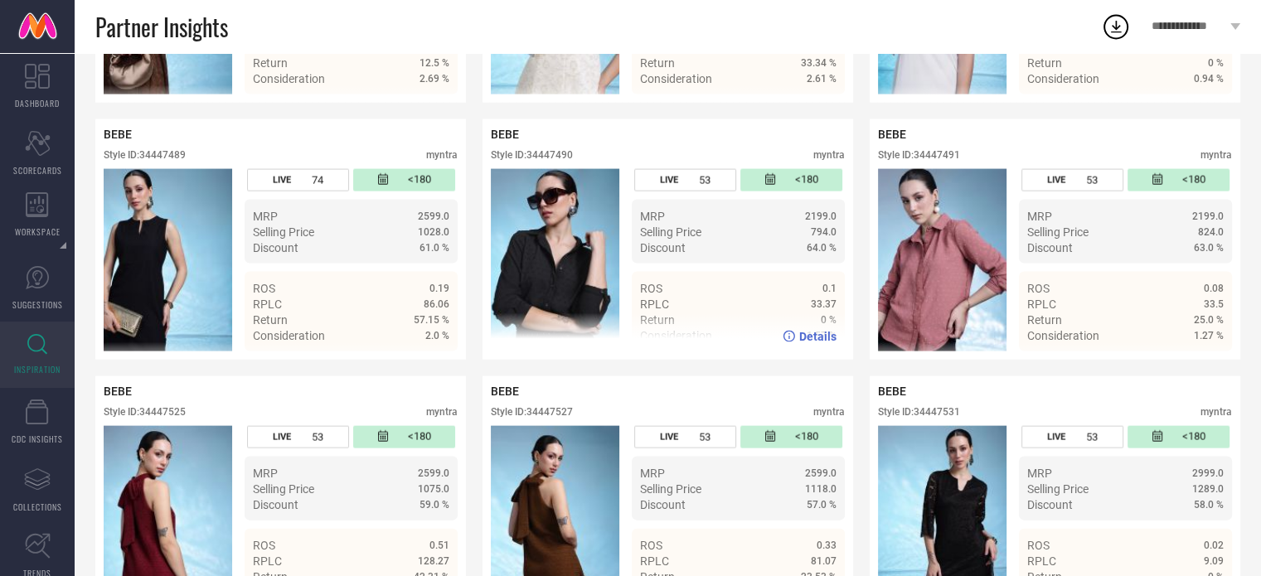
click at [554, 169] on div "BEBE Style ID: 34447490 myntra" at bounding box center [668, 148] width 354 height 41
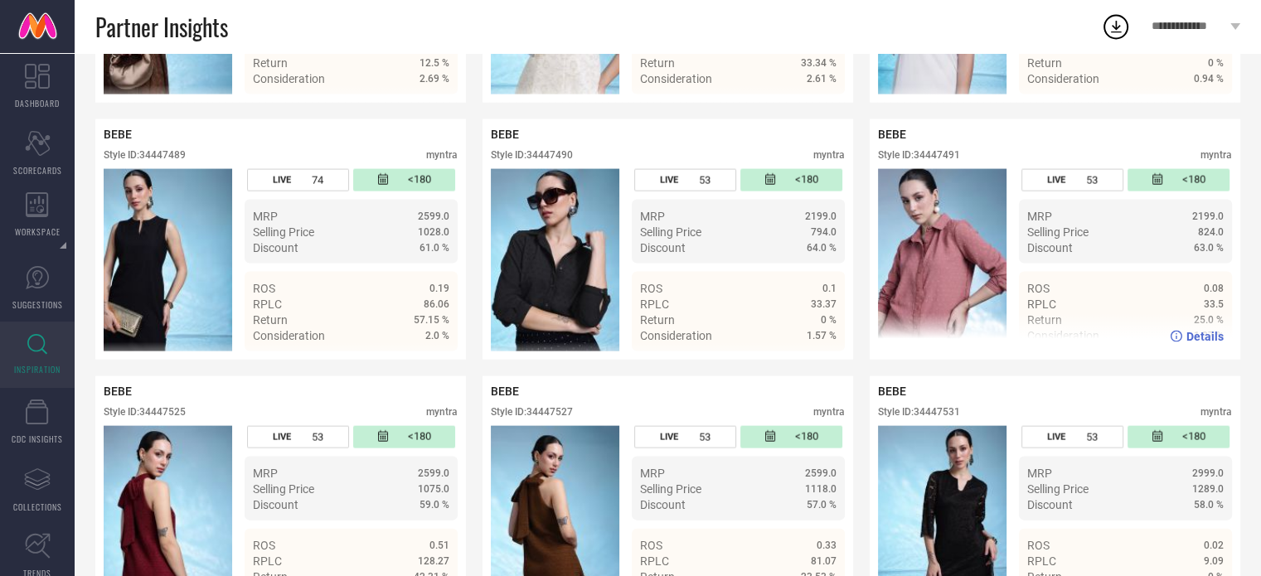
click at [945, 169] on div "BEBE Style ID: 34447491 myntra" at bounding box center [1055, 148] width 354 height 41
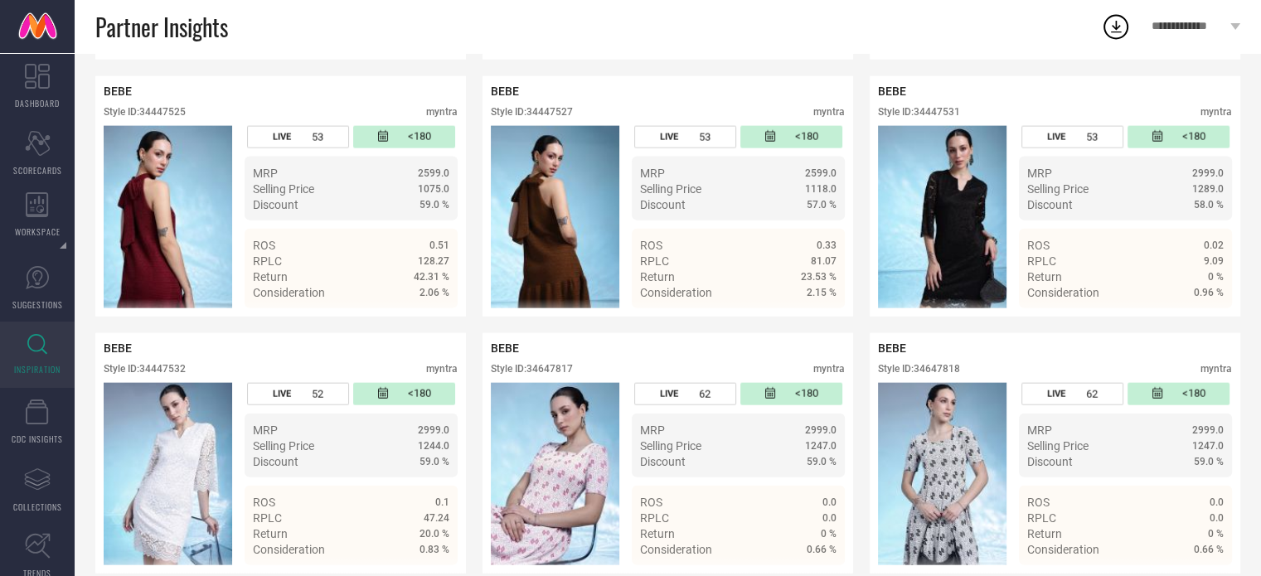
scroll to position [3727, 0]
click at [172, 118] on div "Style ID: 34447525" at bounding box center [145, 112] width 82 height 12
click at [564, 118] on div "Style ID: 34447527" at bounding box center [532, 112] width 82 height 12
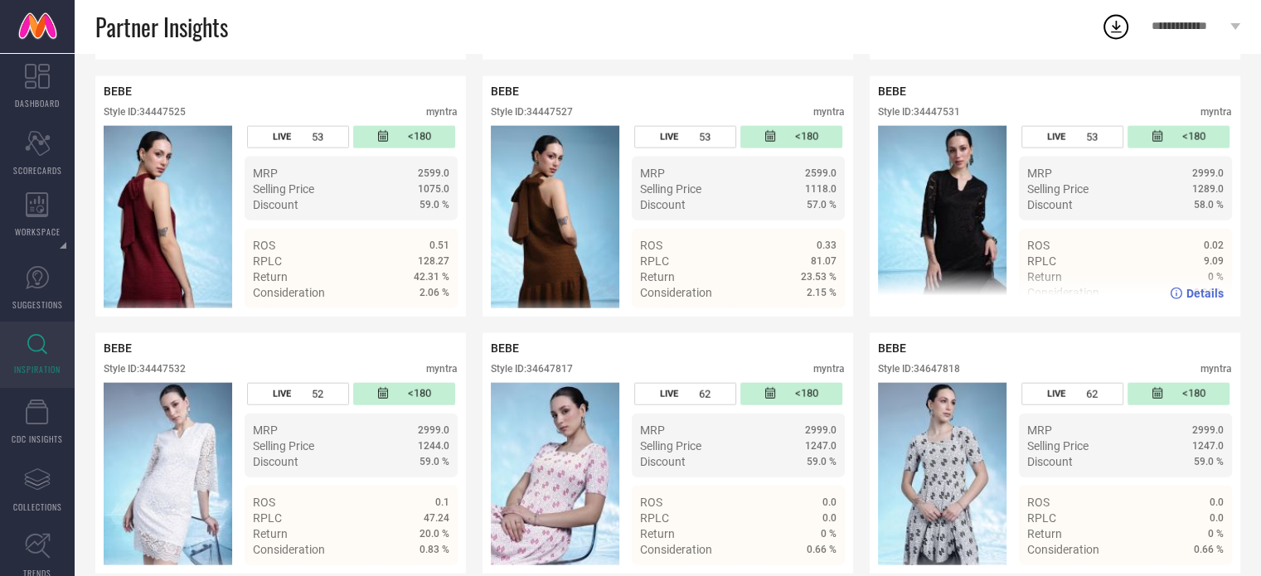
click at [942, 118] on div "Style ID: 34447531" at bounding box center [919, 112] width 82 height 12
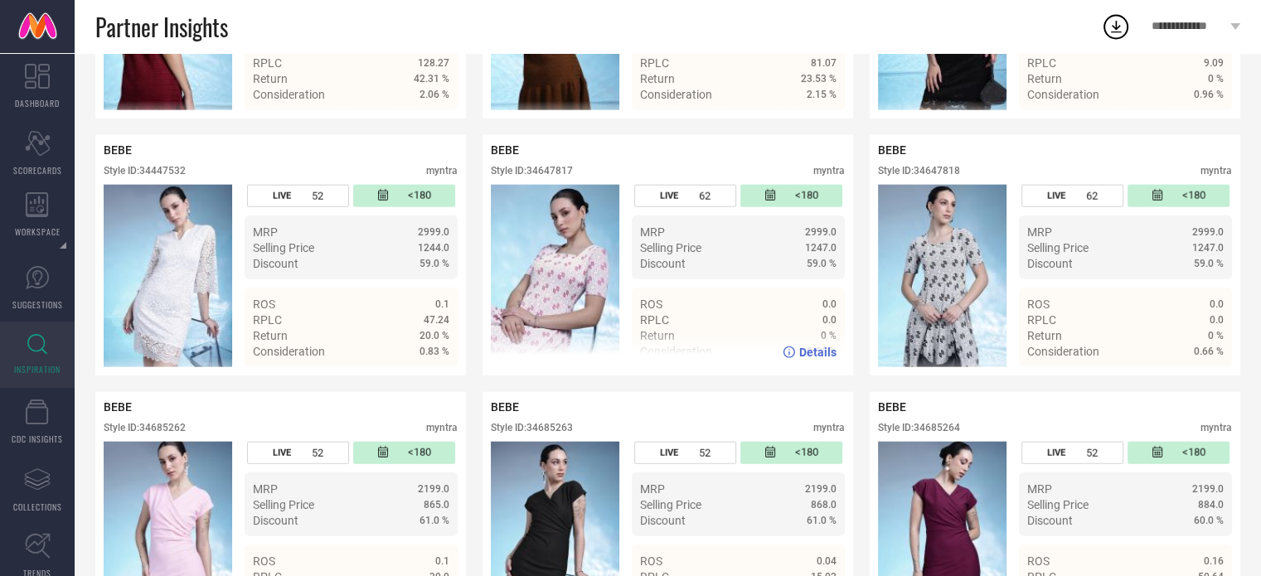
scroll to position [3926, 0]
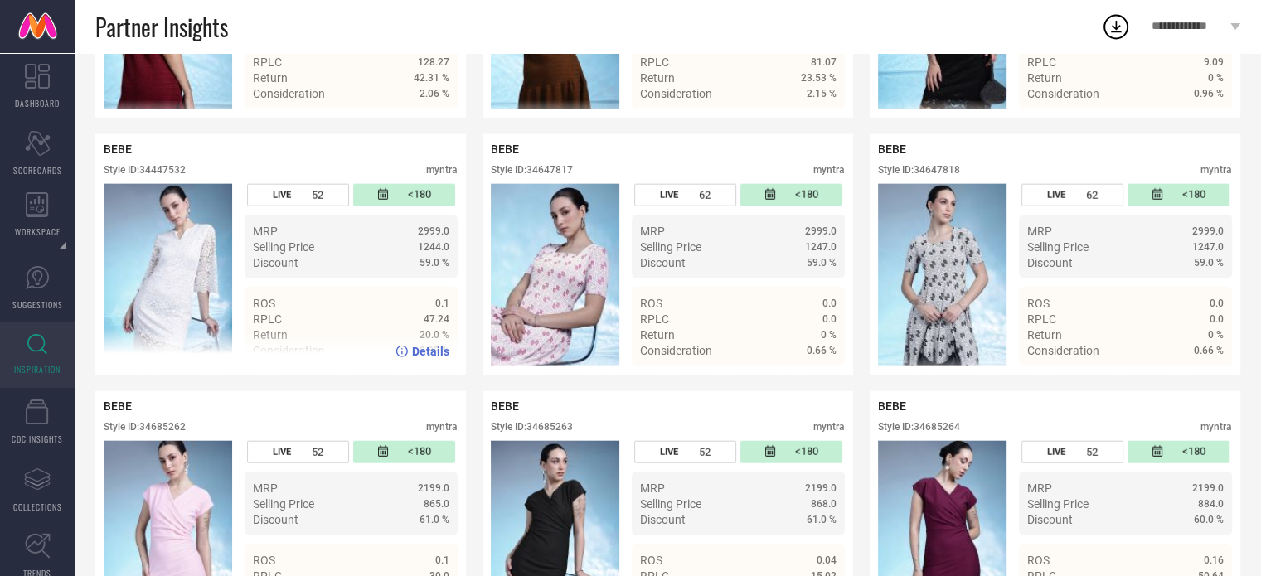
click at [167, 176] on div "Style ID: 34447532" at bounding box center [145, 170] width 82 height 12
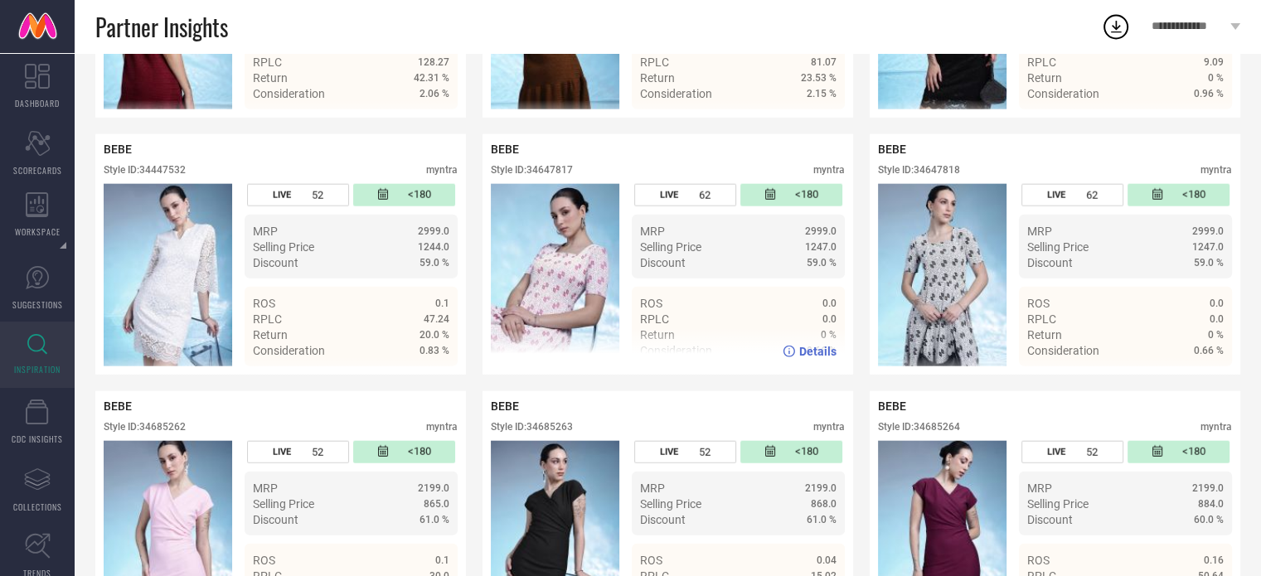
click at [547, 176] on div "Style ID: 34647817" at bounding box center [532, 170] width 82 height 12
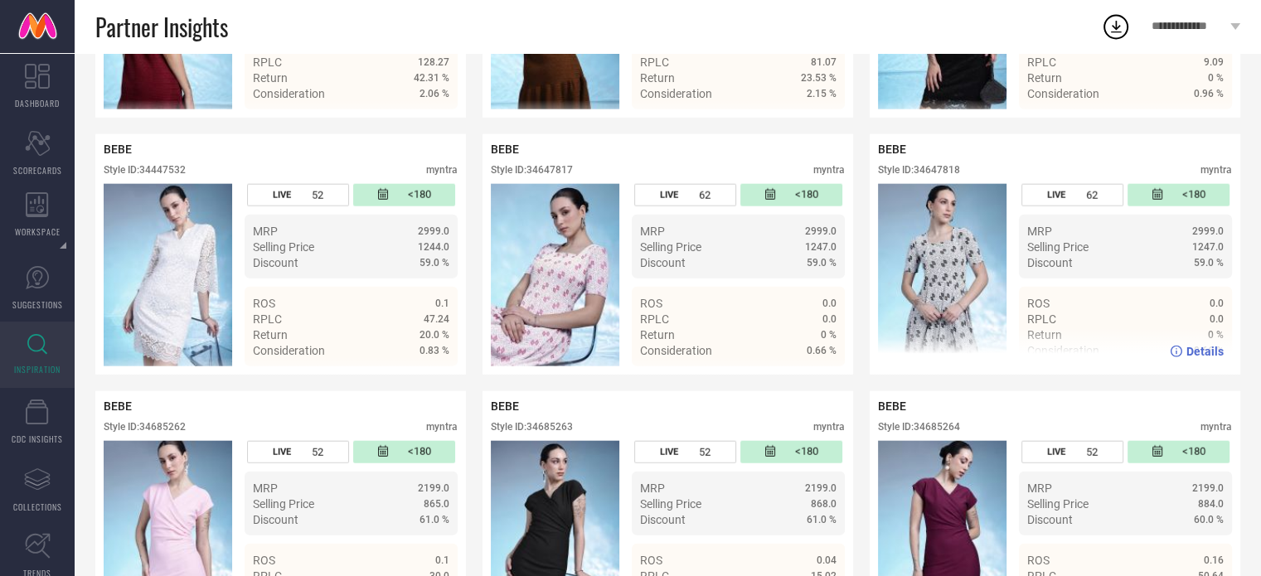
click at [935, 176] on div "Style ID: 34647818" at bounding box center [919, 170] width 82 height 12
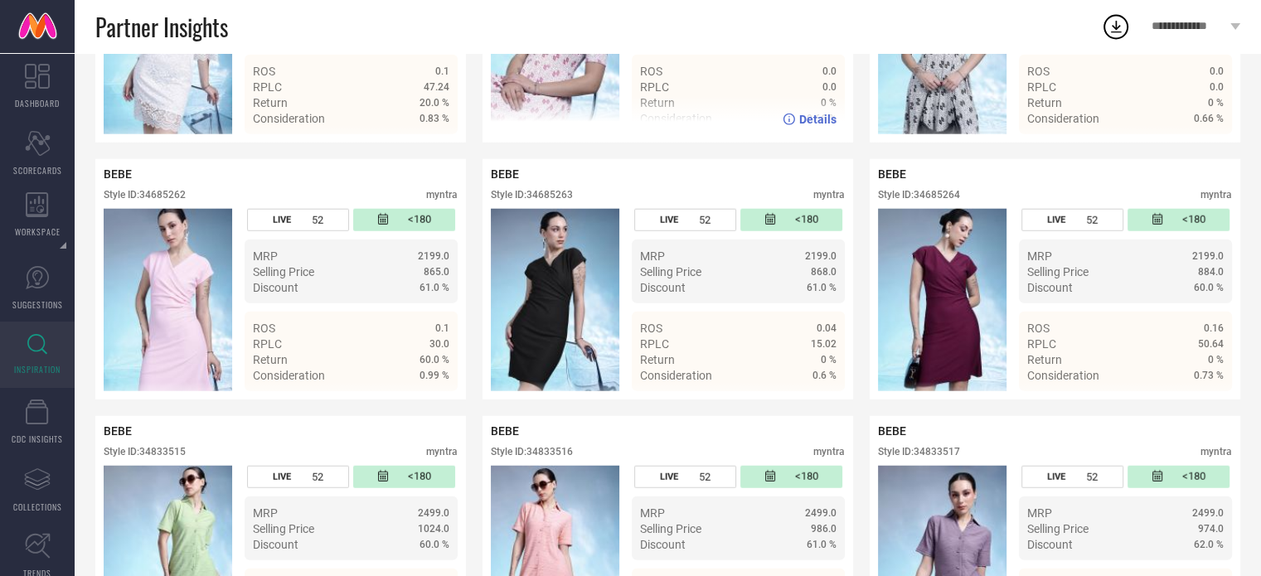
scroll to position [4158, 0]
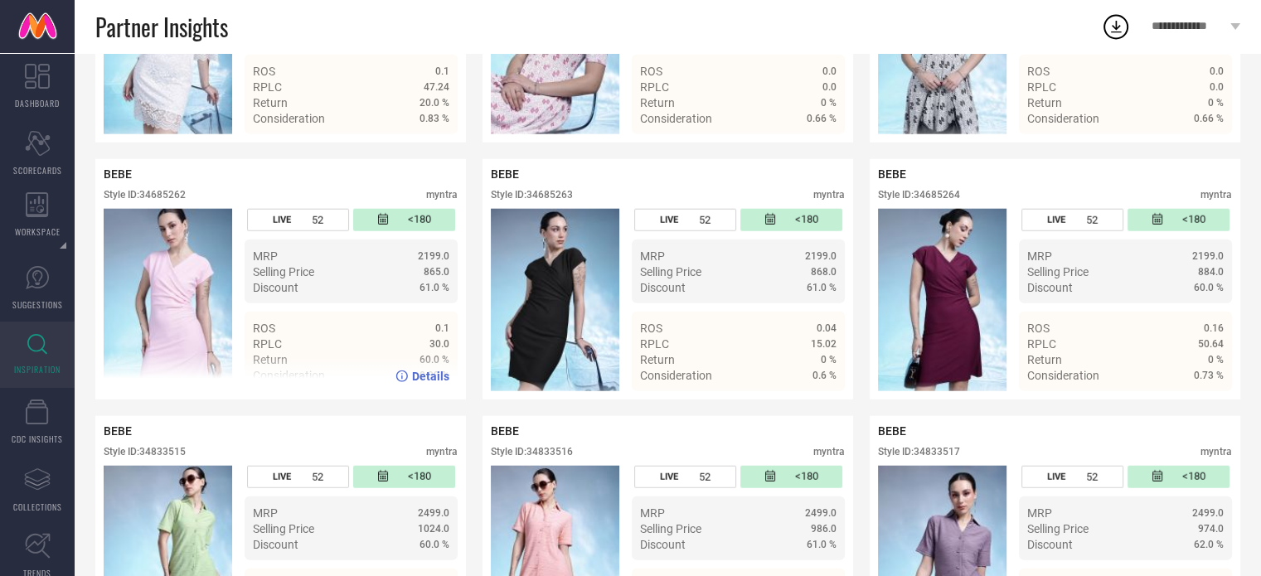
click at [166, 201] on div "Style ID: 34685262" at bounding box center [145, 195] width 82 height 12
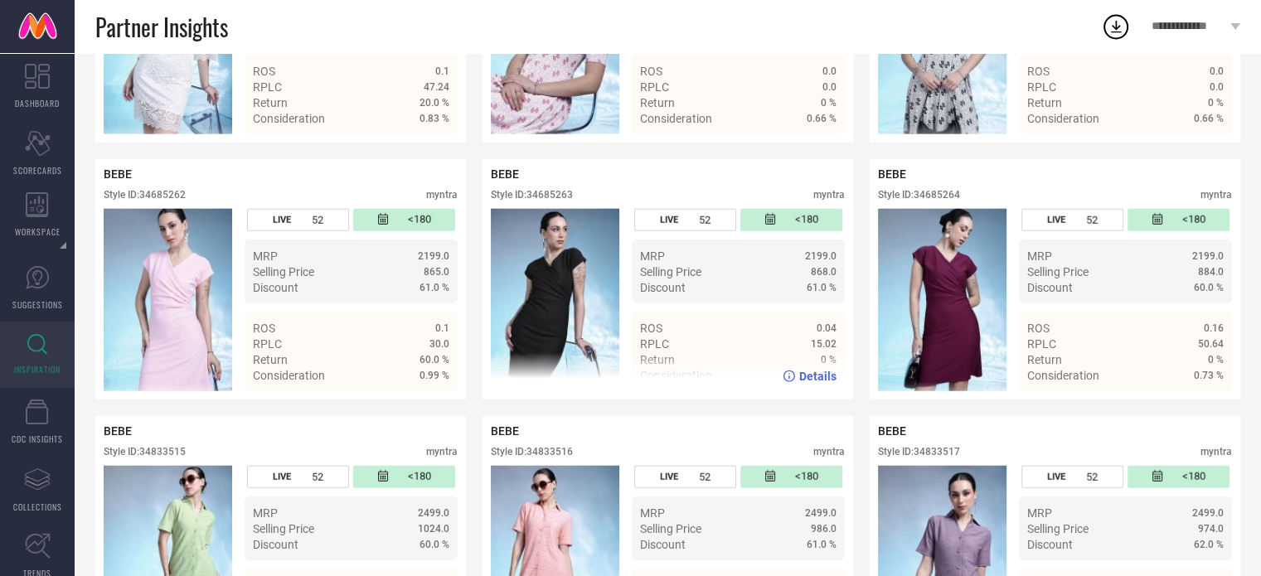
click at [547, 201] on div "Style ID: 34685263" at bounding box center [532, 195] width 82 height 12
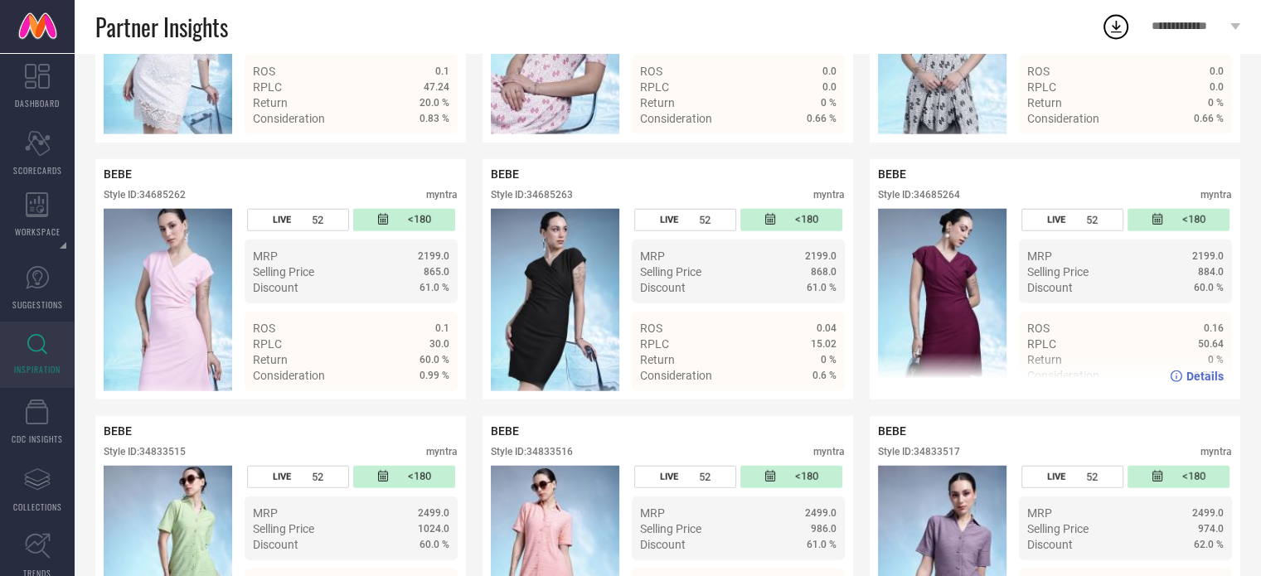
click at [938, 201] on div "Style ID: 34685264" at bounding box center [919, 195] width 82 height 12
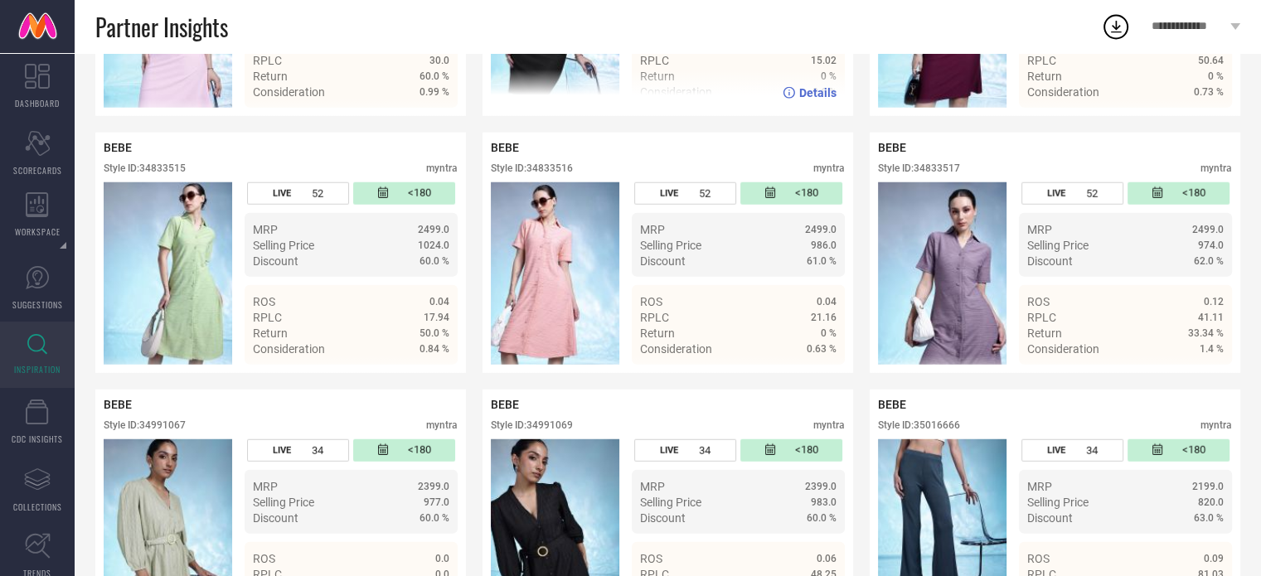
scroll to position [4443, 0]
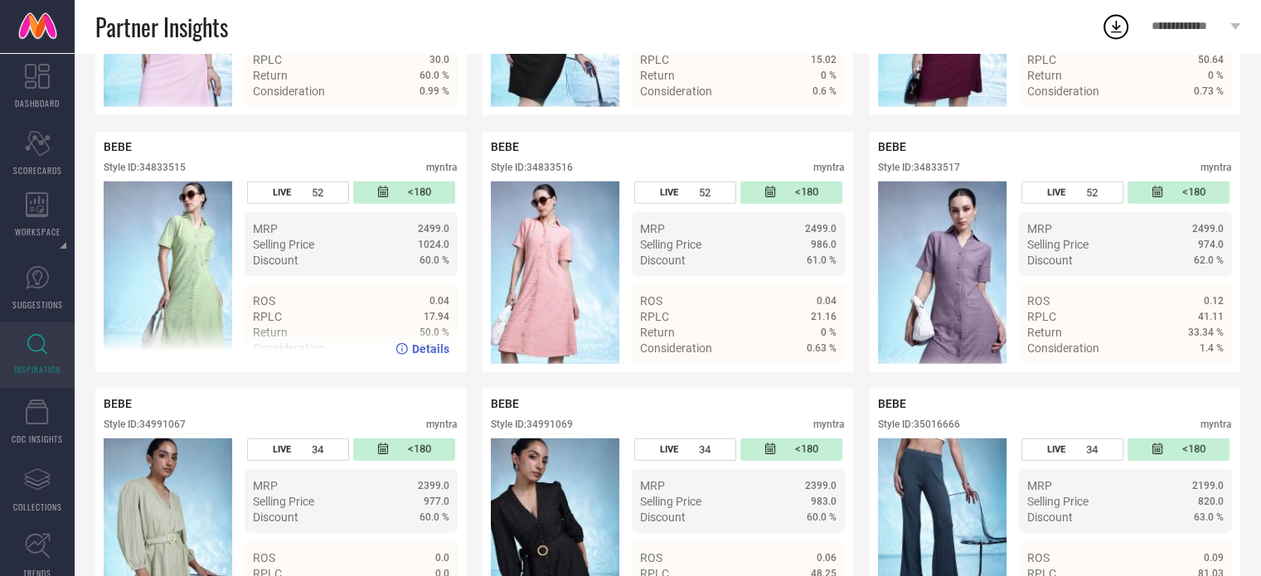
click at [167, 173] on div "Style ID: 34833515" at bounding box center [145, 168] width 82 height 12
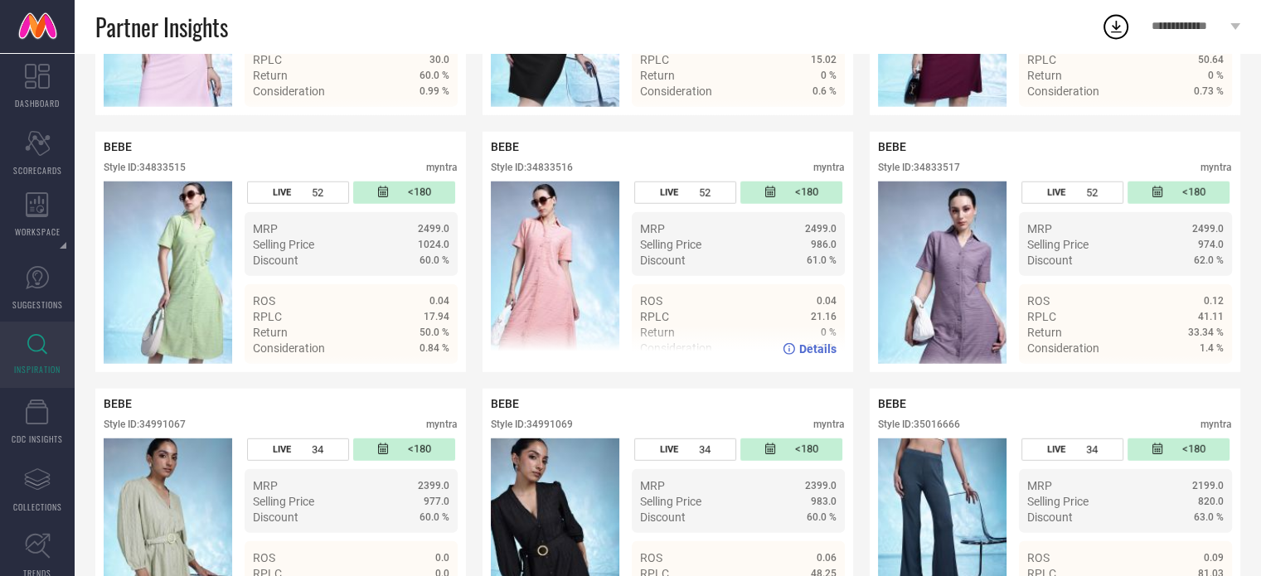
click at [553, 173] on div "Style ID: 34833516" at bounding box center [532, 168] width 82 height 12
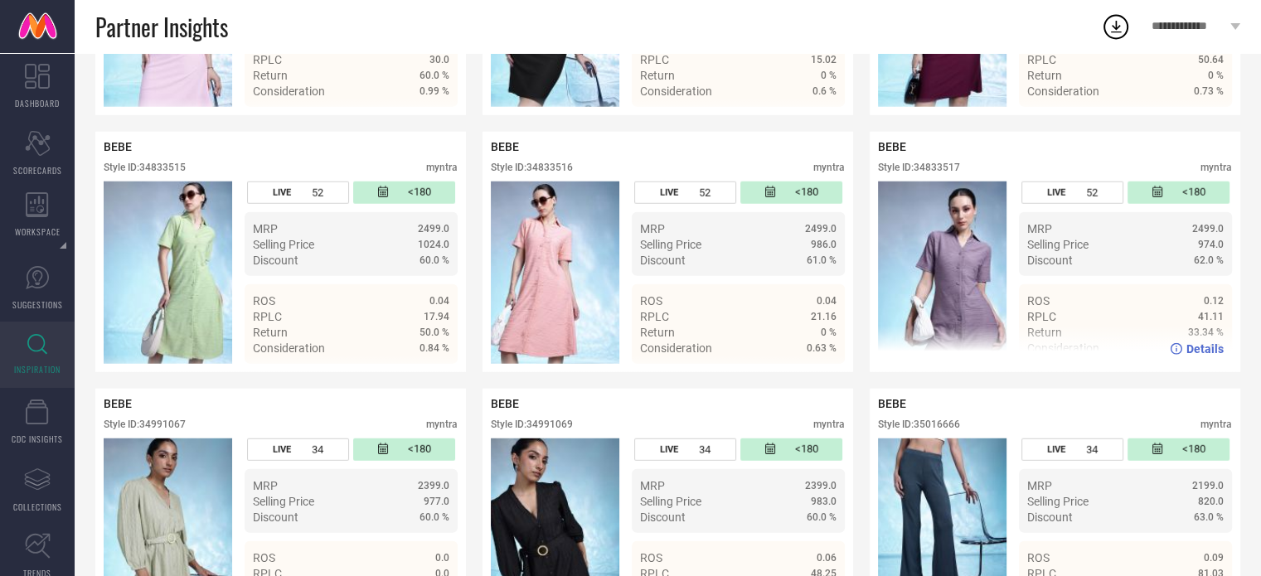
click at [934, 173] on div "Style ID: 34833517" at bounding box center [919, 168] width 82 height 12
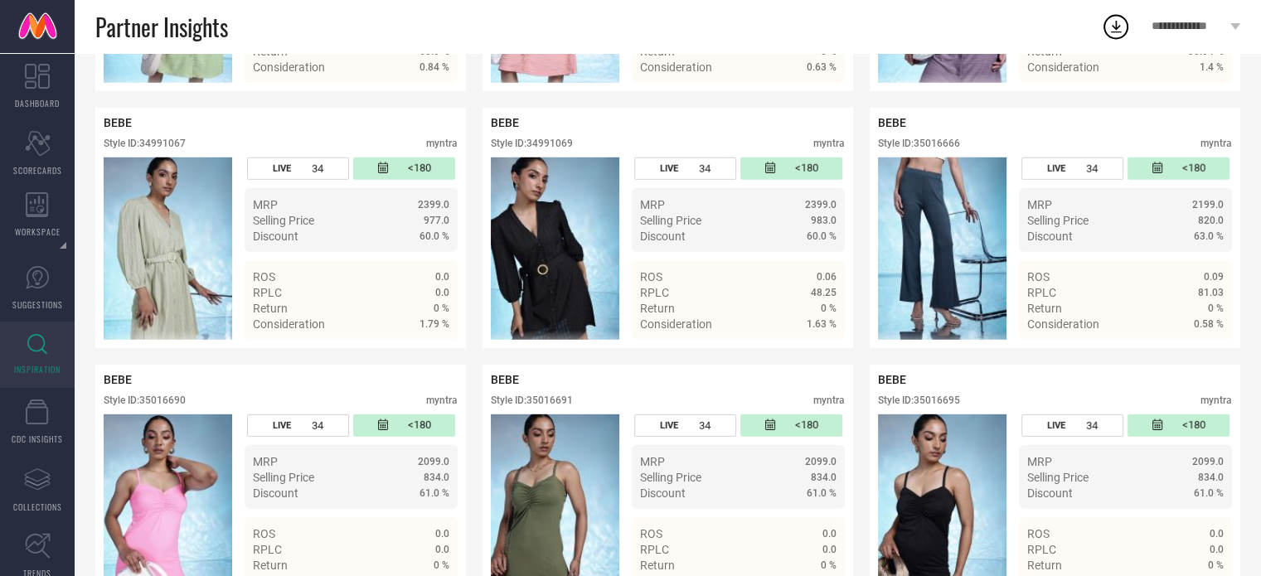
scroll to position [4736, 0]
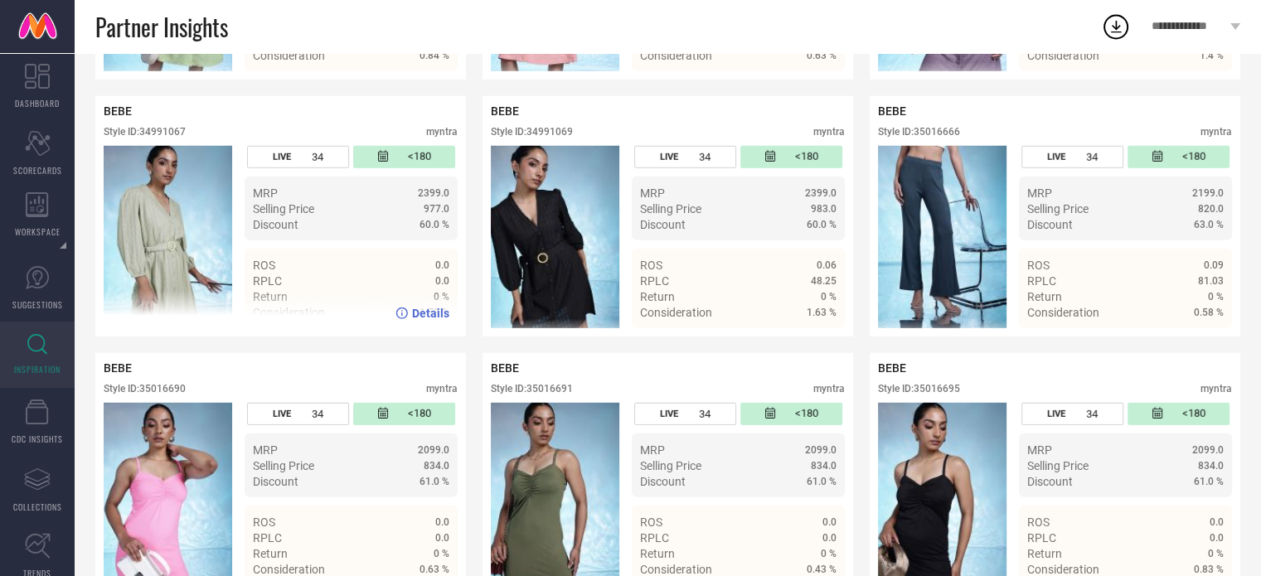
click at [162, 138] on div "Style ID: 34991067" at bounding box center [145, 132] width 82 height 12
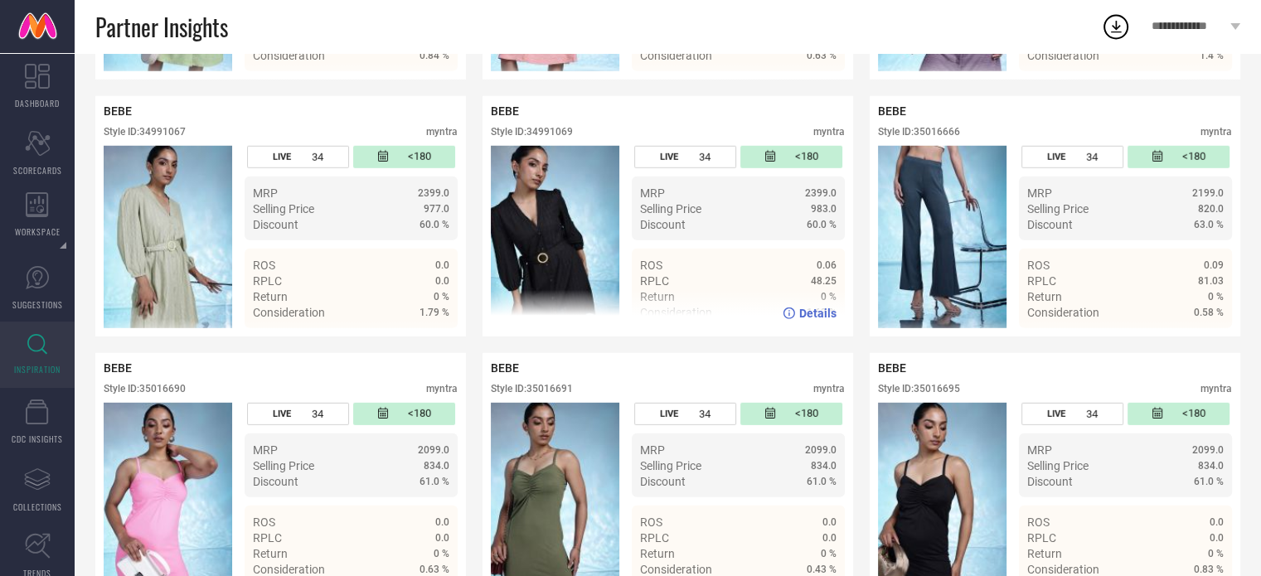
click at [557, 138] on div "Style ID: 34991069" at bounding box center [532, 132] width 82 height 12
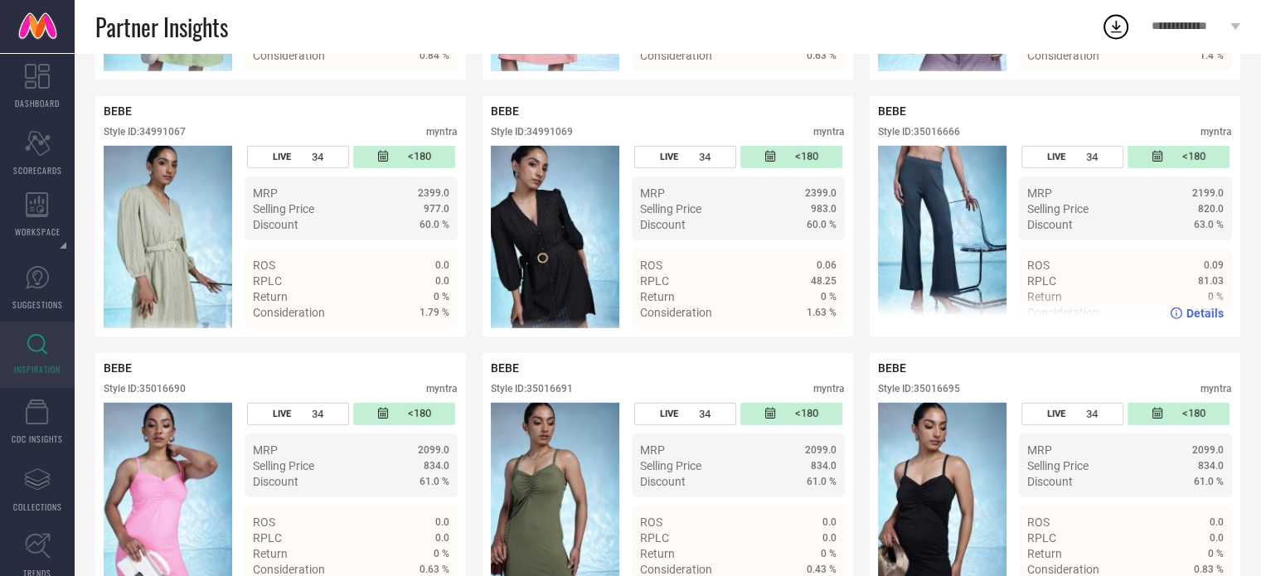
click at [934, 138] on div "Style ID: 35016666" at bounding box center [919, 132] width 82 height 12
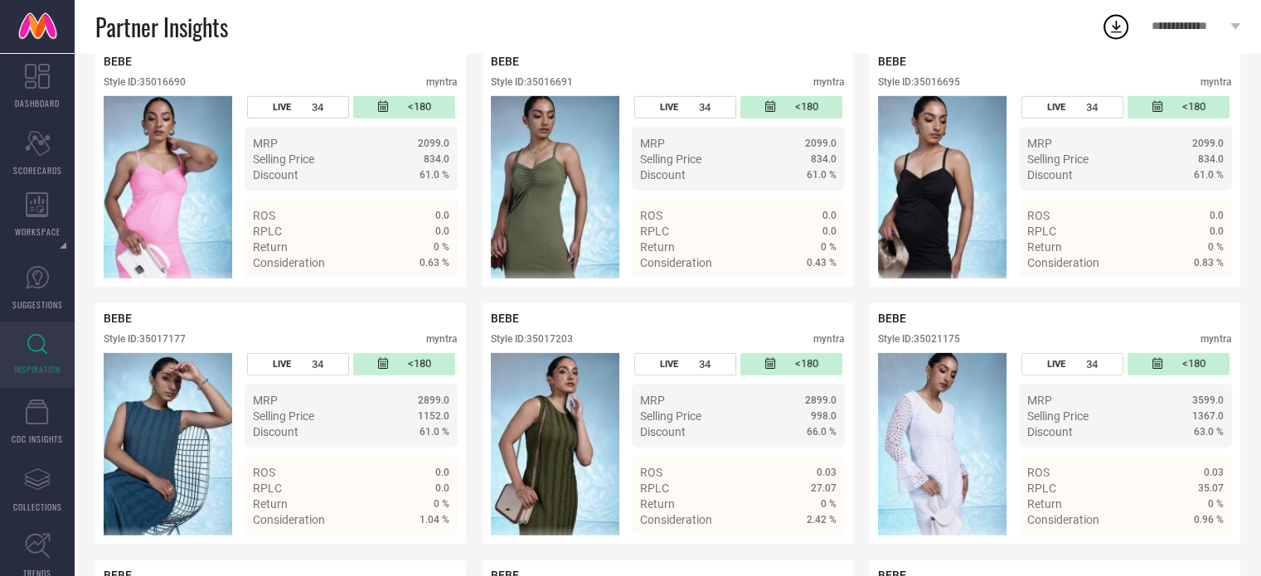
scroll to position [5043, 0]
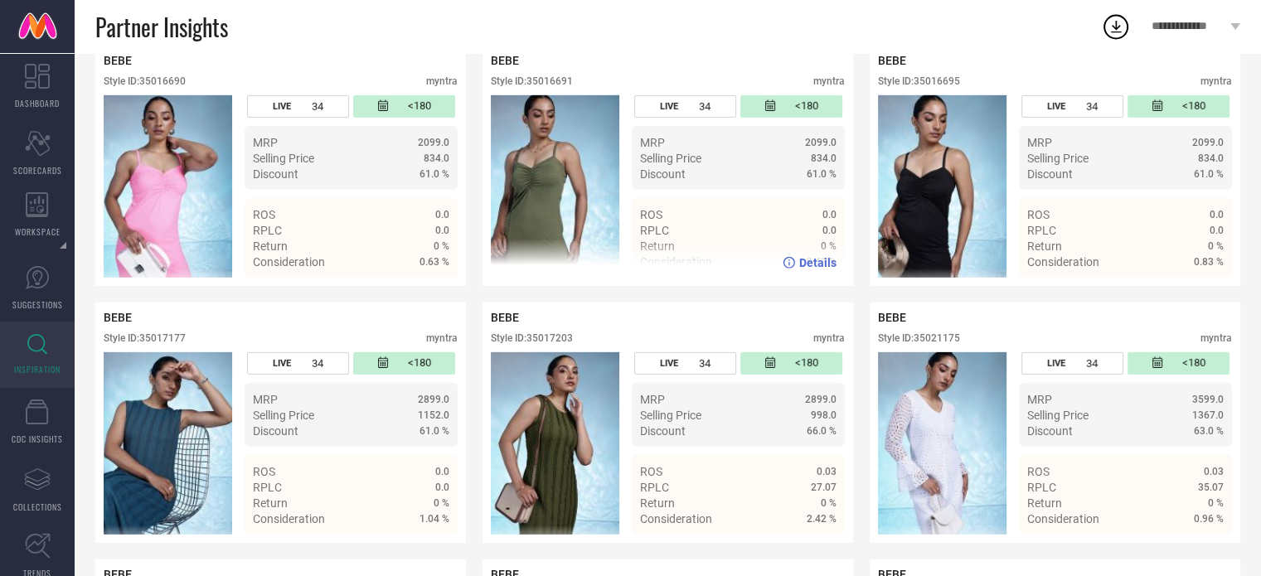
click at [567, 87] on div "Style ID: 35016691" at bounding box center [532, 81] width 82 height 12
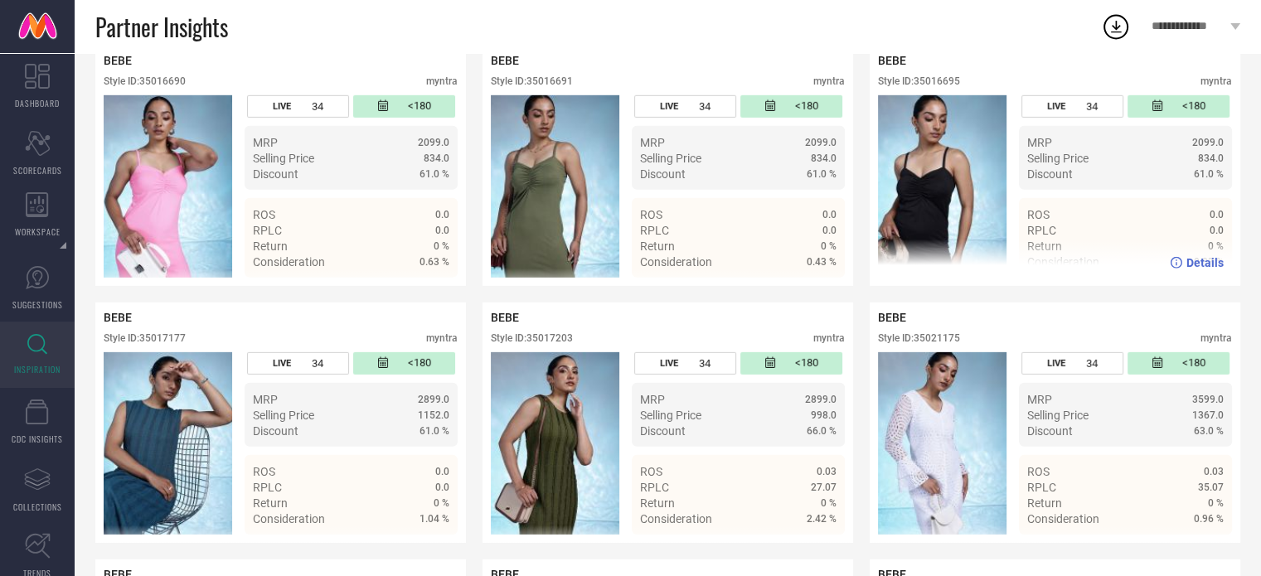
click at [934, 87] on div "Style ID: 35016695" at bounding box center [919, 81] width 82 height 12
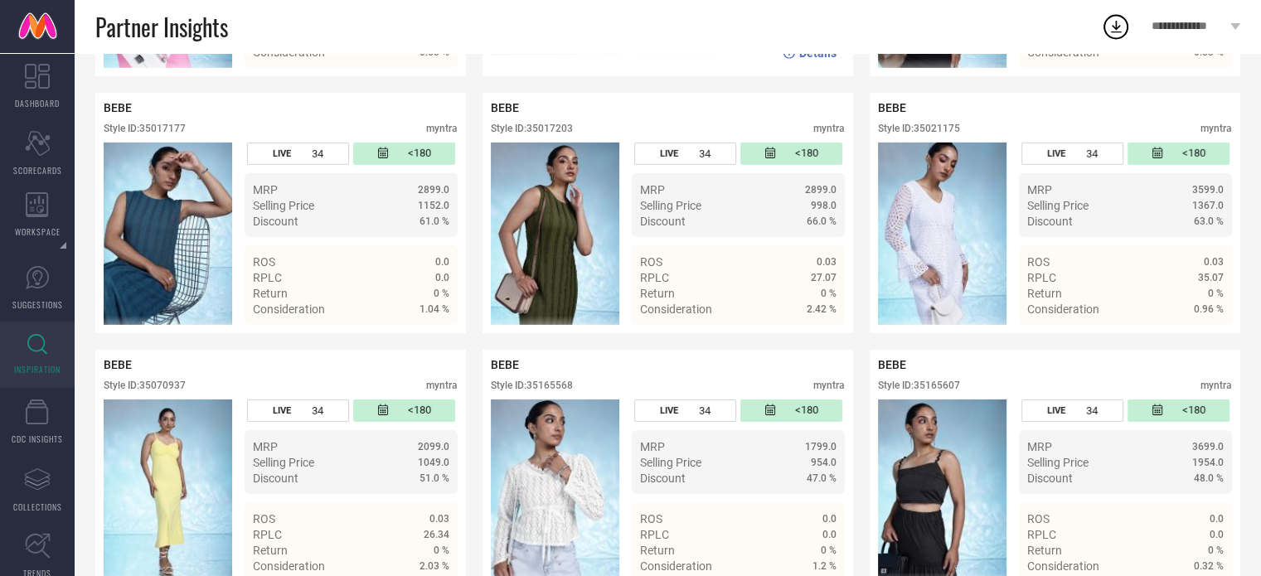
scroll to position [5306, 0]
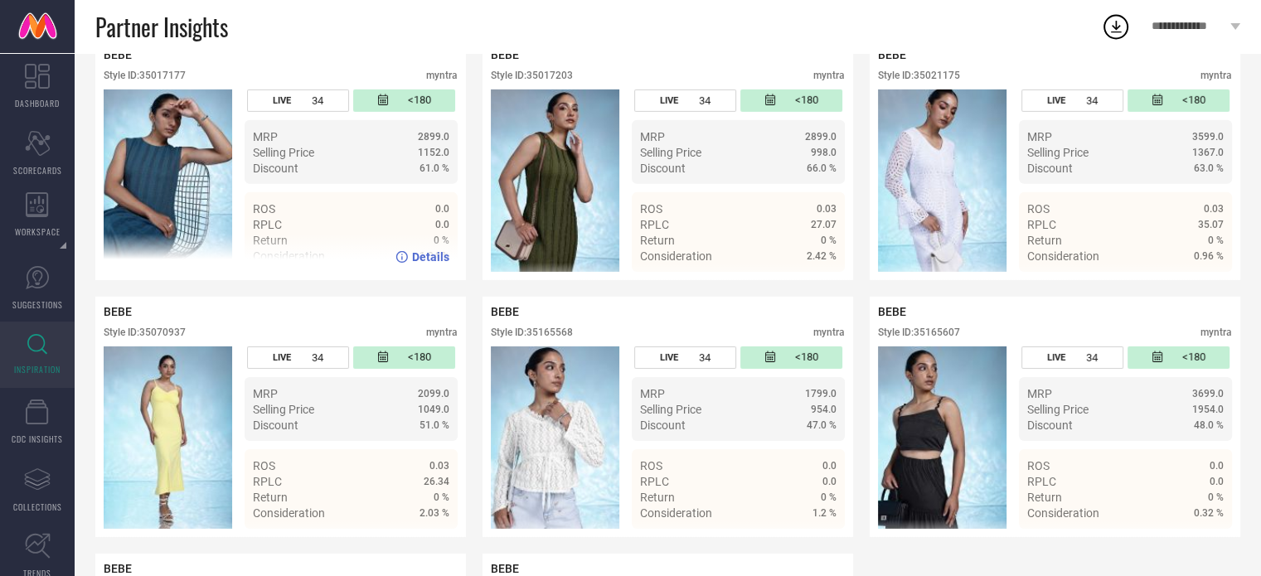
click at [169, 81] on div "Style ID: 35017177" at bounding box center [145, 76] width 82 height 12
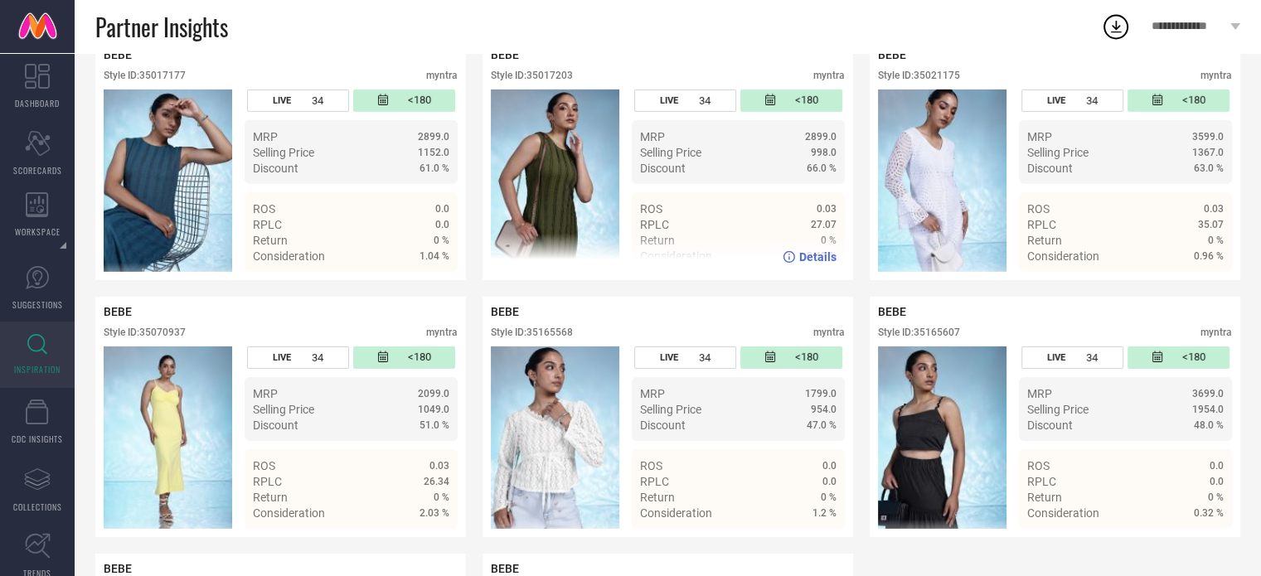
click at [564, 81] on div "Style ID: 35017203" at bounding box center [532, 76] width 82 height 12
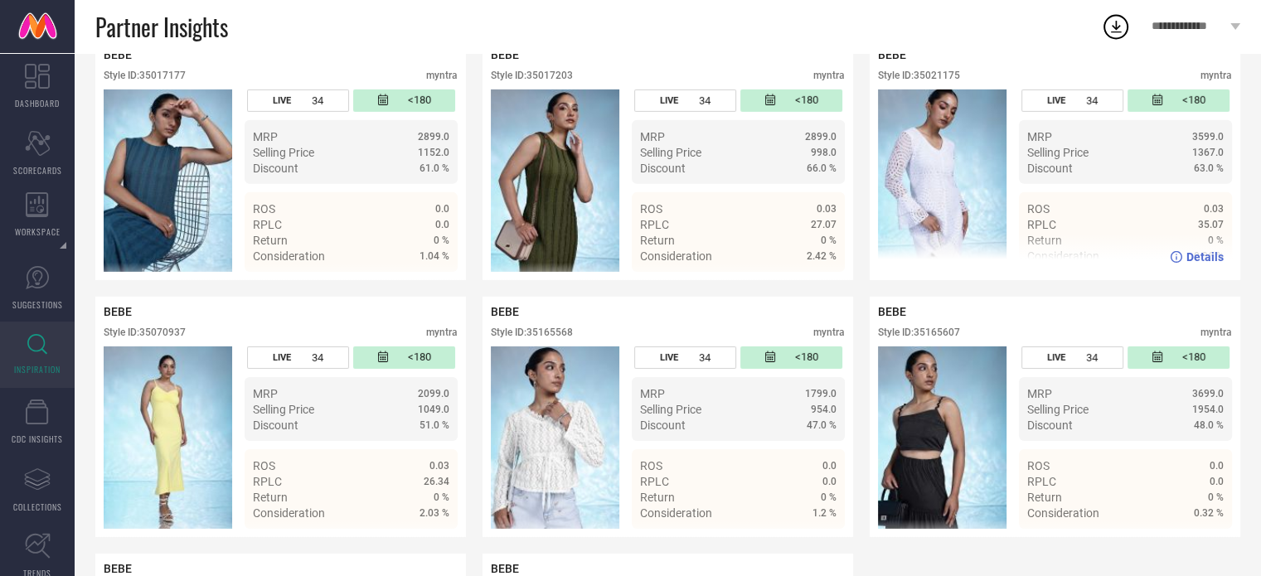
click at [942, 90] on div "BEBE Style ID: 35021175 myntra" at bounding box center [1055, 68] width 354 height 41
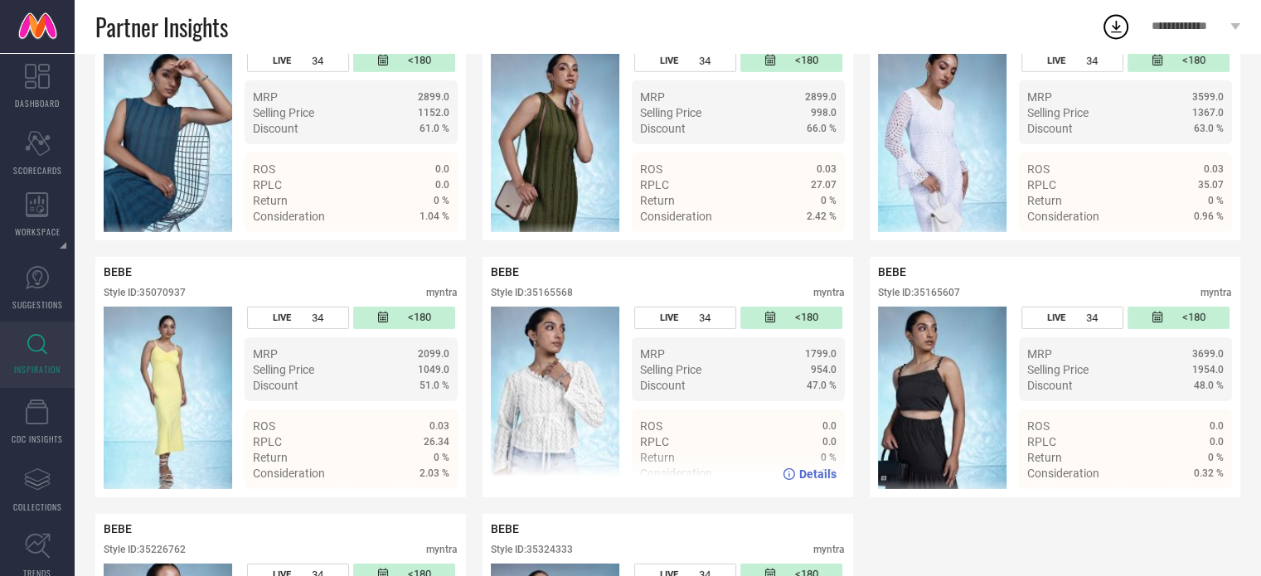
scroll to position [5481, 0]
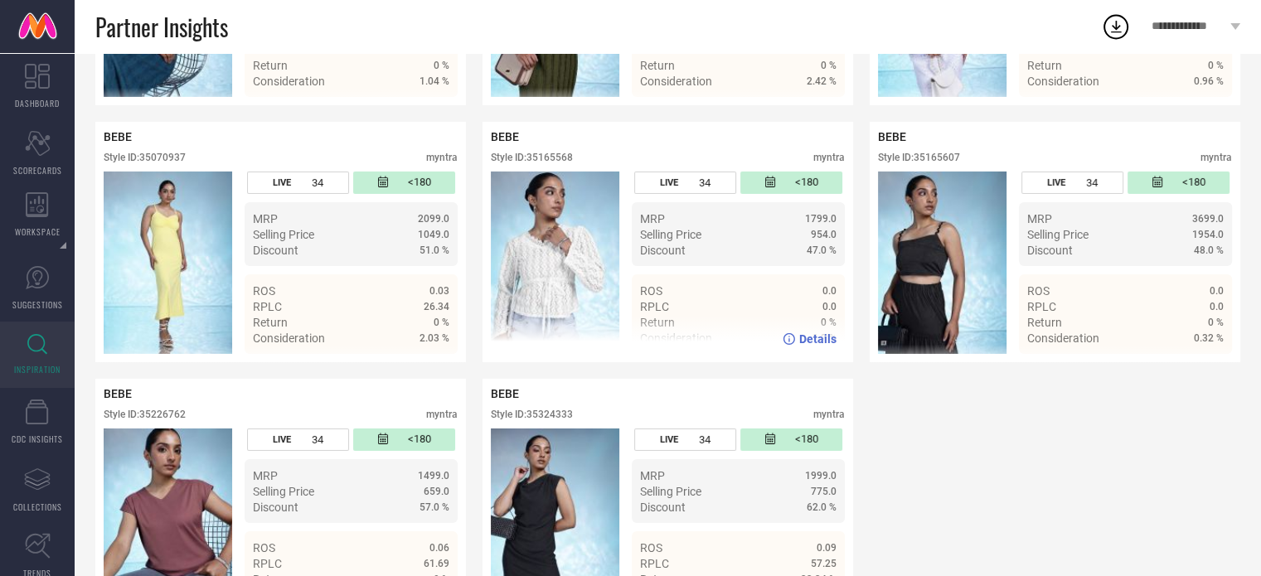
click at [550, 163] on div "Style ID: 35165568" at bounding box center [532, 158] width 82 height 12
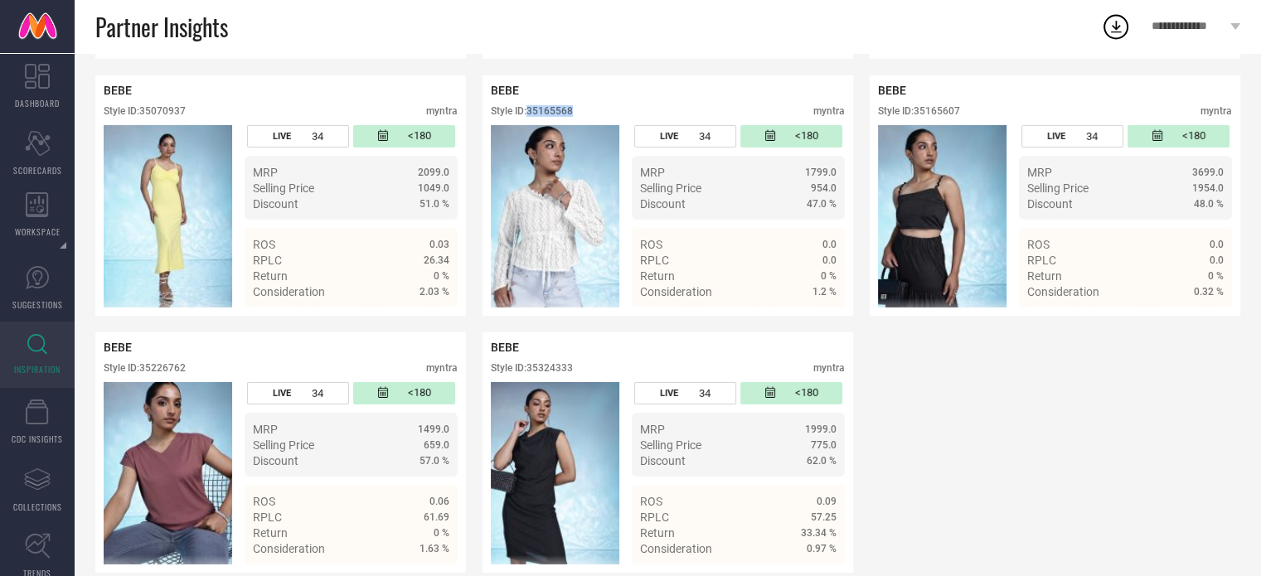
scroll to position [5594, 0]
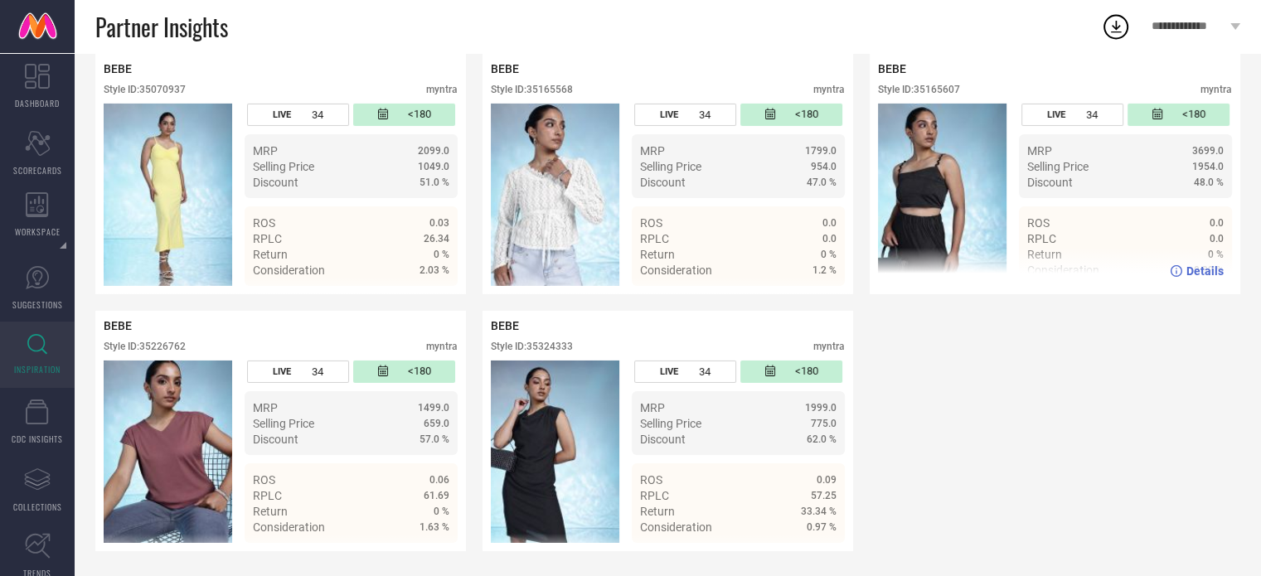
click at [914, 91] on div "Style ID: 35165607" at bounding box center [919, 90] width 82 height 12
click at [925, 90] on div "Style ID: 35165607" at bounding box center [919, 90] width 82 height 12
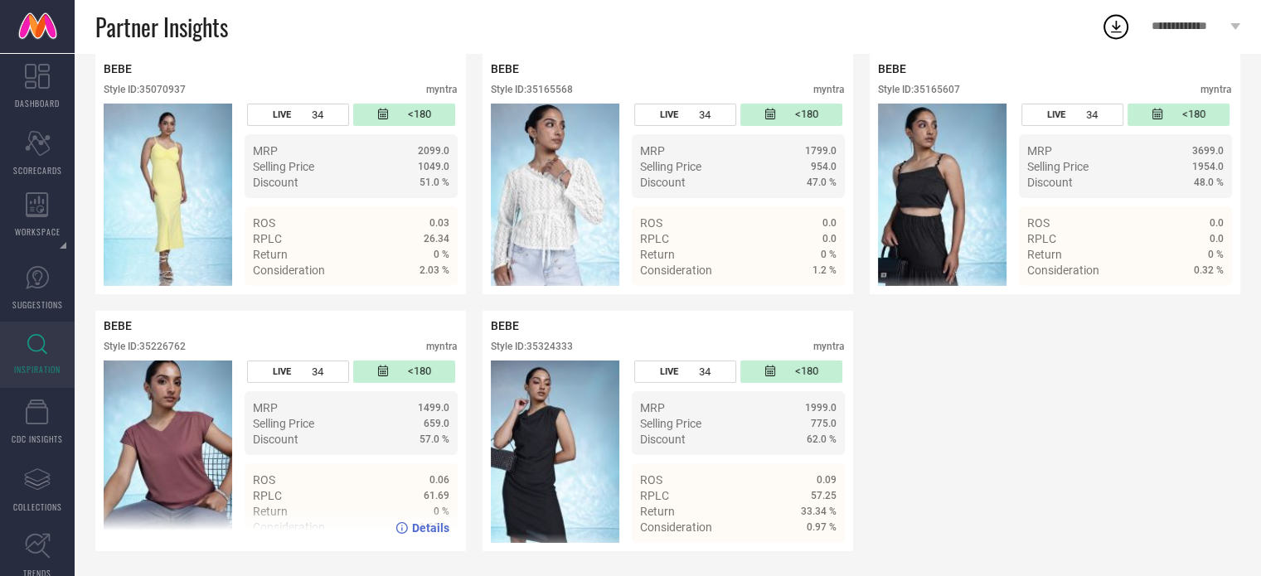
click at [168, 342] on div "Style ID: 35226762" at bounding box center [145, 347] width 82 height 12
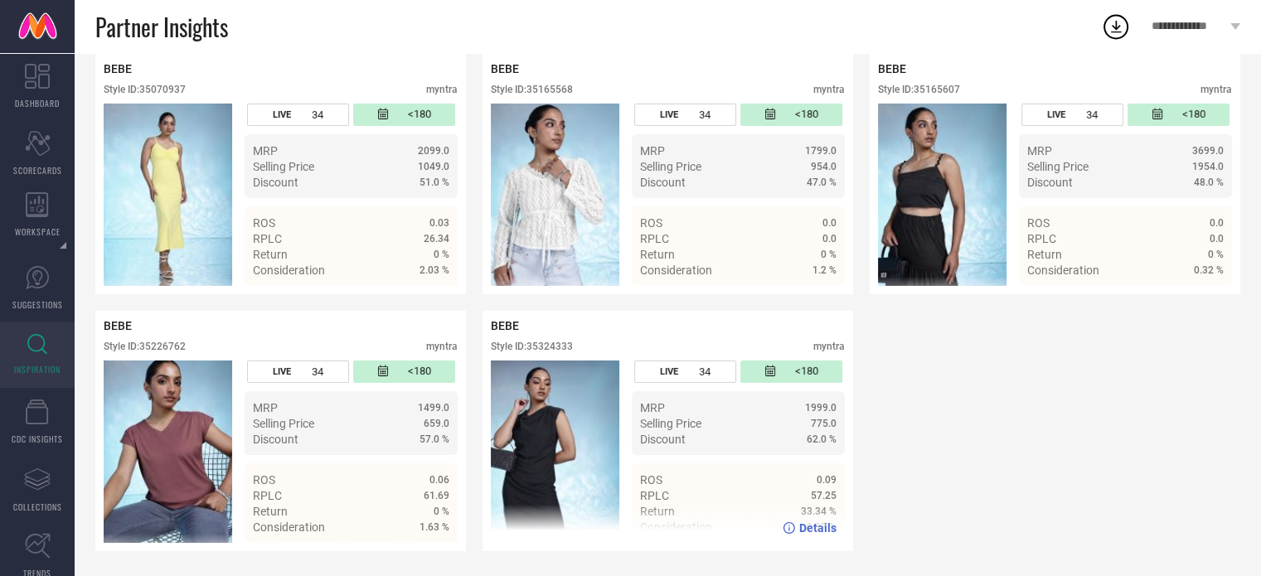
click at [550, 347] on div "Style ID: 35324333" at bounding box center [532, 347] width 82 height 12
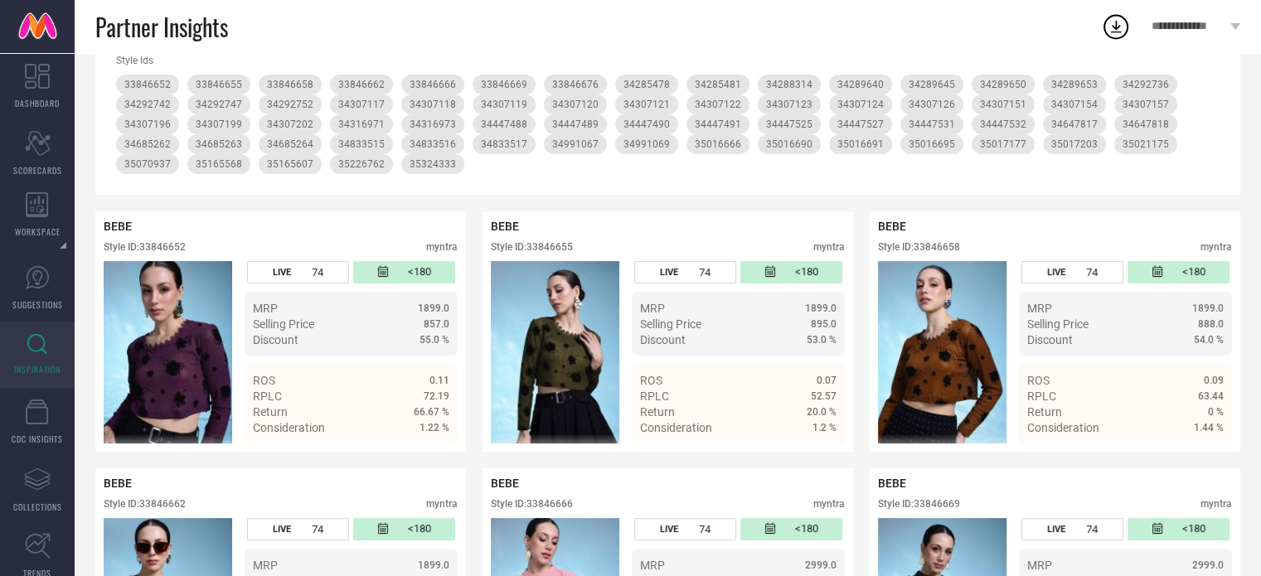
scroll to position [0, 0]
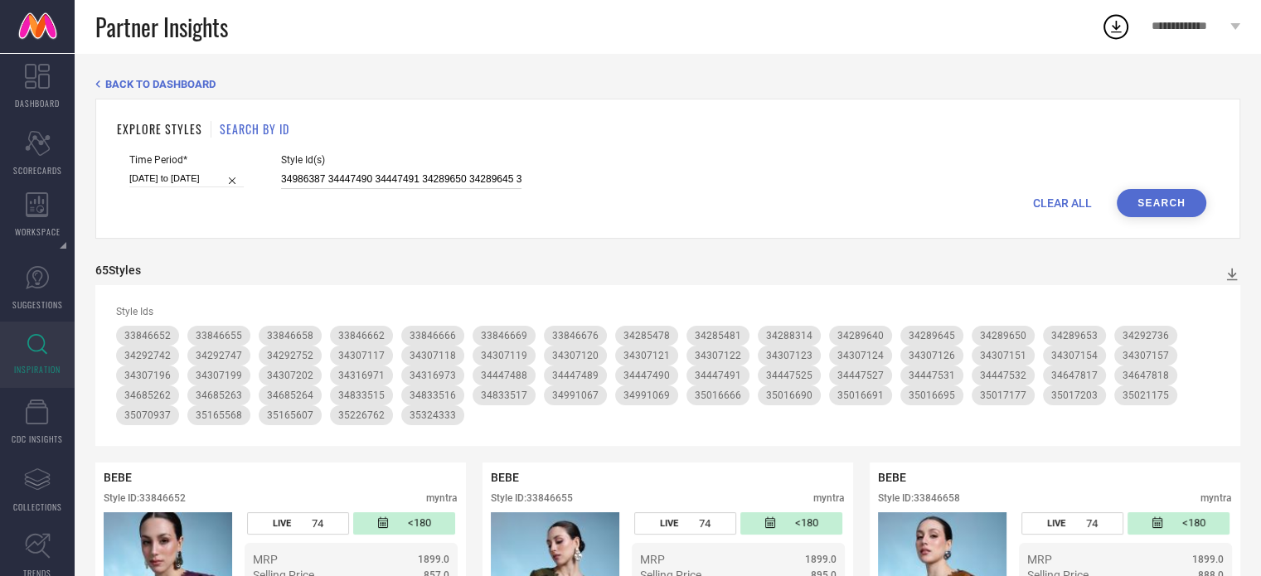
click at [402, 178] on input "34986387 34447490 34447491 34289650 34289645 34289640 34289653 33846658 3384665…" at bounding box center [401, 179] width 240 height 19
paste input "33846666 33846676 33846669 34285478 34288314 34285481 34289640 34289645 3428965…"
type input "33846666 33846676 33846669 34285478 34288314 34285481 34289640 34289645 3428965…"
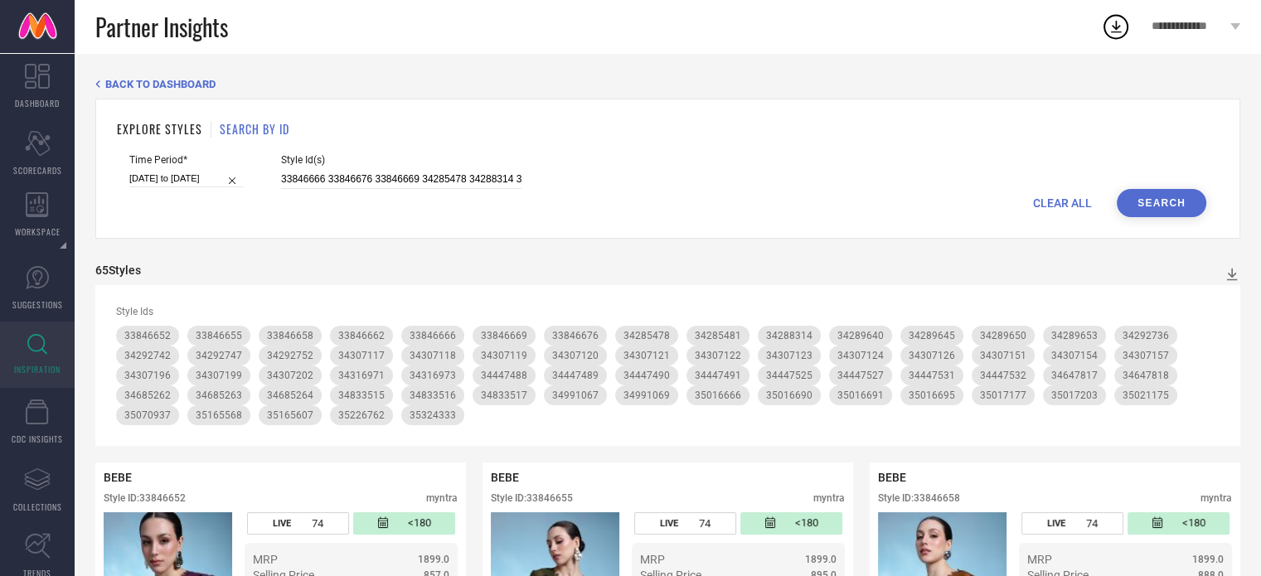
click at [1147, 202] on button "Search" at bounding box center [1162, 203] width 90 height 28
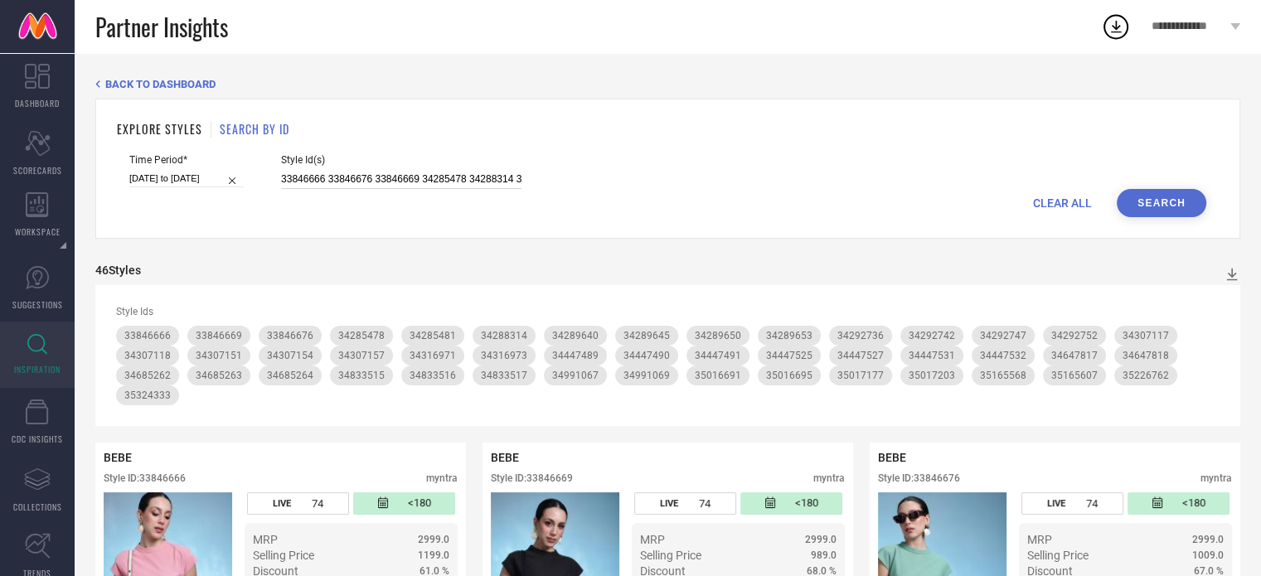
click at [344, 181] on input "33846666 33846676 33846669 34285478 34288314 34285481 34289640 34289645 3428965…" at bounding box center [401, 179] width 240 height 19
paste input "34572291 34859324 34572301 34848584 34859318 34859320 35803237 34859327 3587693…"
type input "34572291 34859324 34572301 34848584 34859318 34859320 35803237 34859327 3587693…"
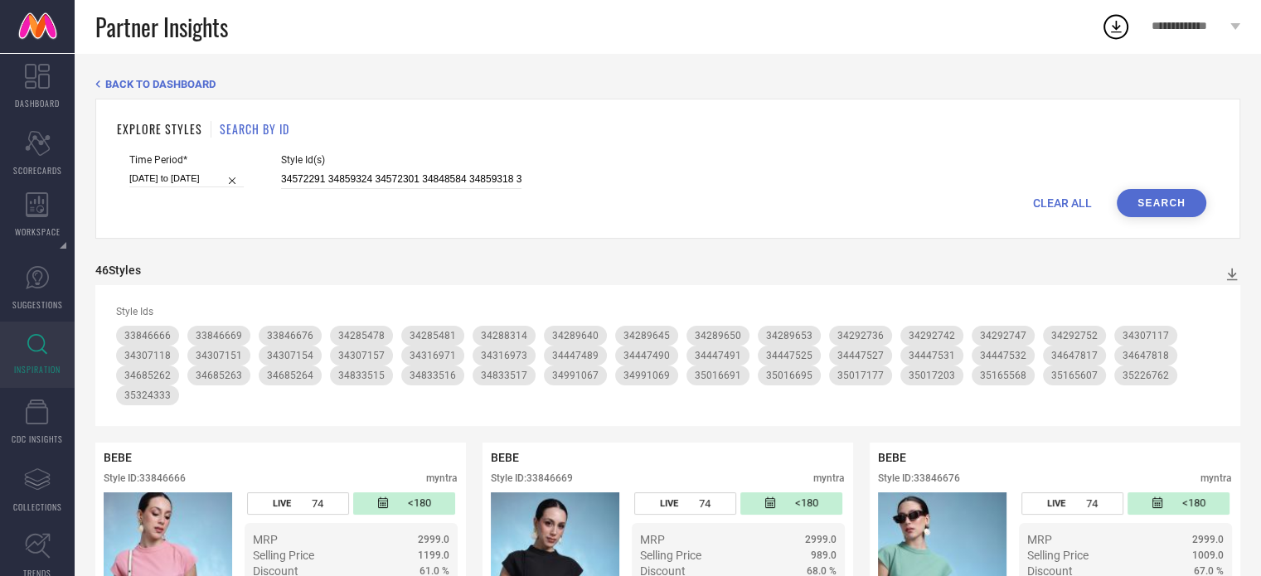
click at [1159, 201] on button "Search" at bounding box center [1162, 203] width 90 height 28
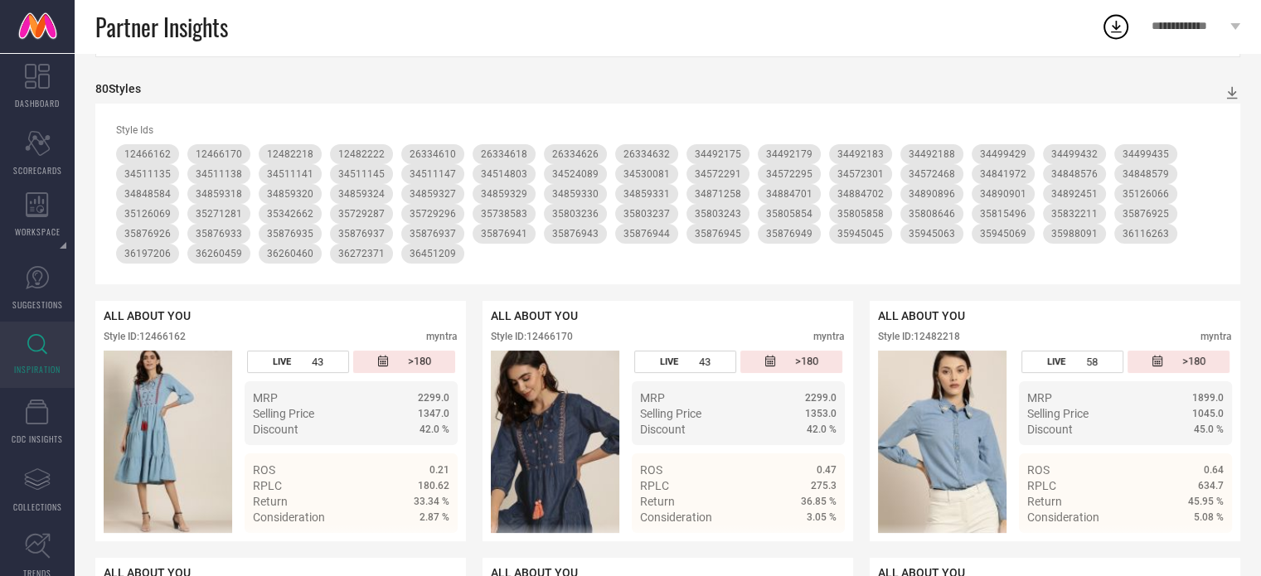
scroll to position [80, 0]
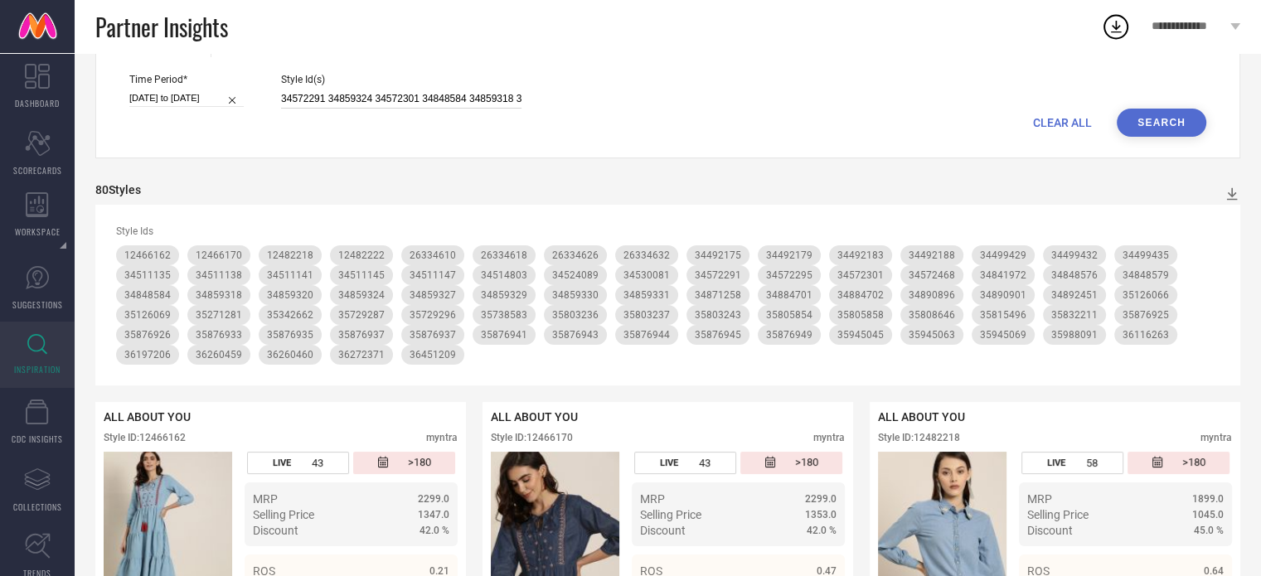
click at [358, 96] on input "34572291 34859324 34572301 34848584 34859318 34859320 35803237 34859327 3587693…" at bounding box center [401, 99] width 240 height 19
paste input "24194336 29968002 33168854 31667721 25120374 24310240 29608608 25120400 1033677…"
type input "24194336 29968002 33168854 31667721 25120374 24310240 29608608 25120400 1033677…"
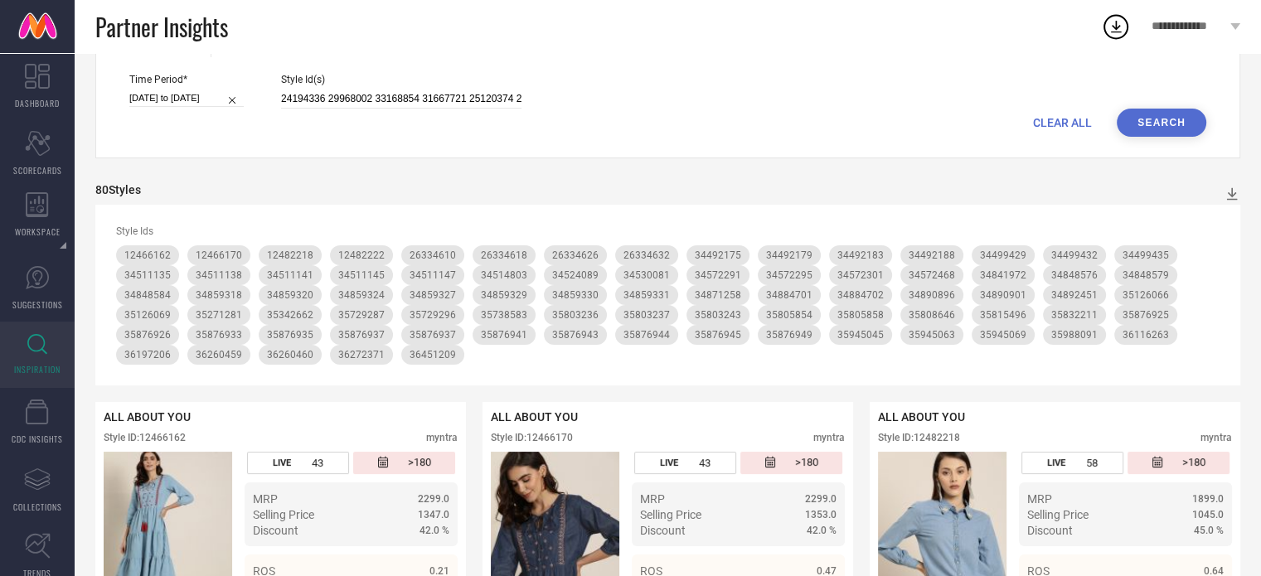
click at [1156, 124] on button "Search" at bounding box center [1162, 123] width 90 height 28
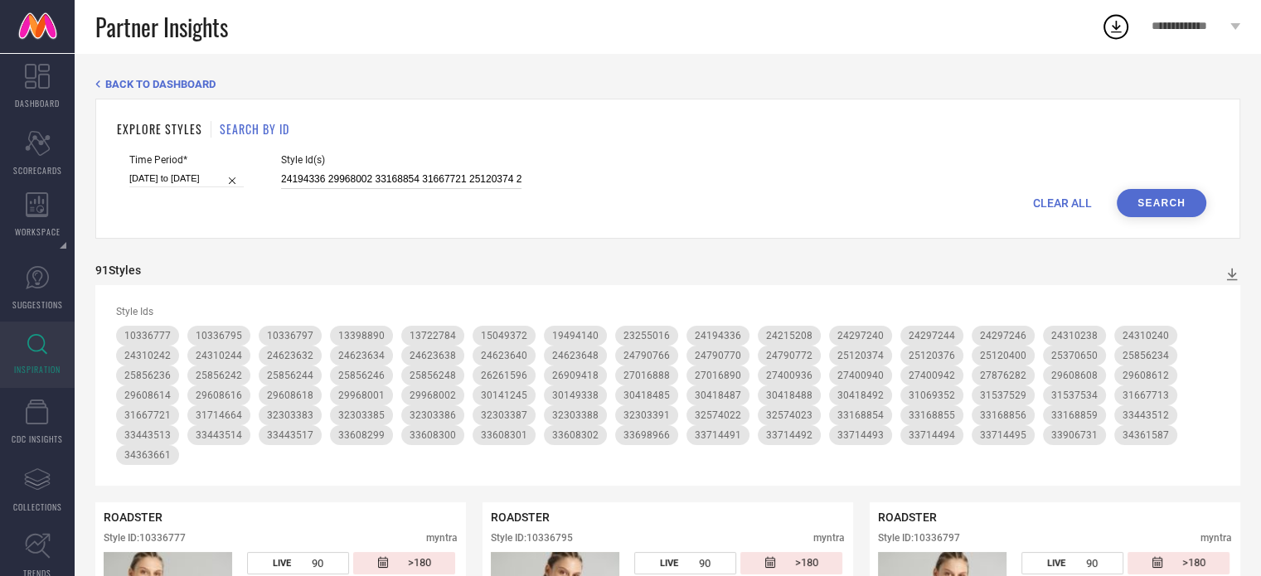
click at [408, 178] on input "24194336 29968002 33168854 31667721 25120374 24310240 29608608 25120400 1033677…" at bounding box center [401, 179] width 240 height 19
paste input "35083079 35131037 35099837 35099842 35099838 35083082 35099834 35083081 3508325…"
type input "35083079 35131037 35099837 35099842 35099838 35083082 35099834 35083081 3508325…"
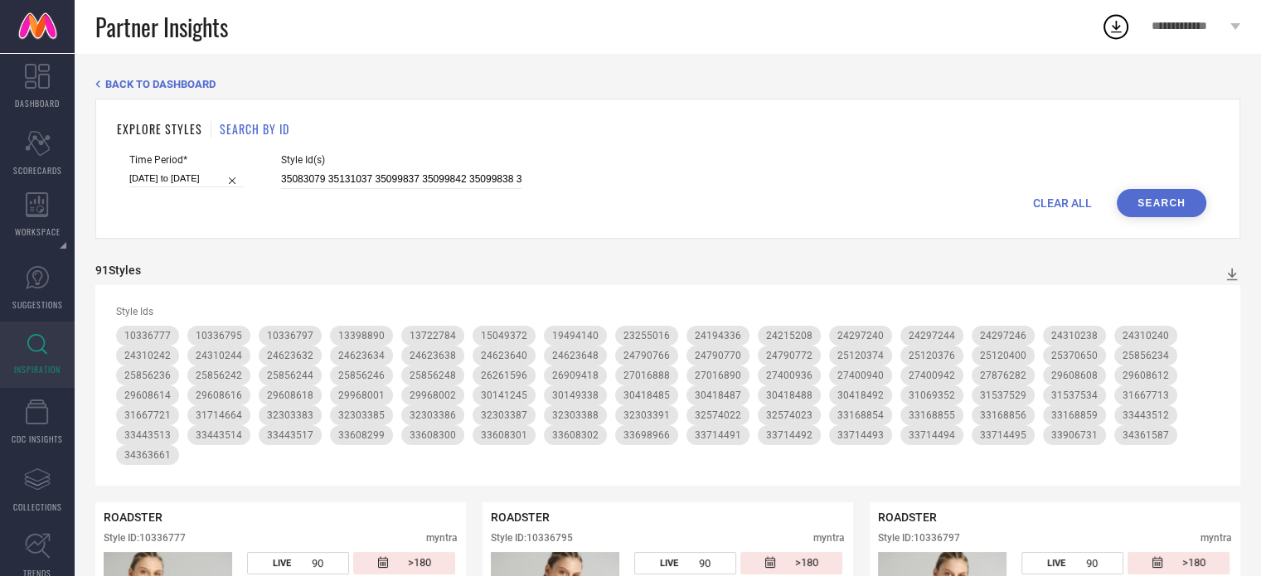
click at [1195, 211] on button "Search" at bounding box center [1162, 203] width 90 height 28
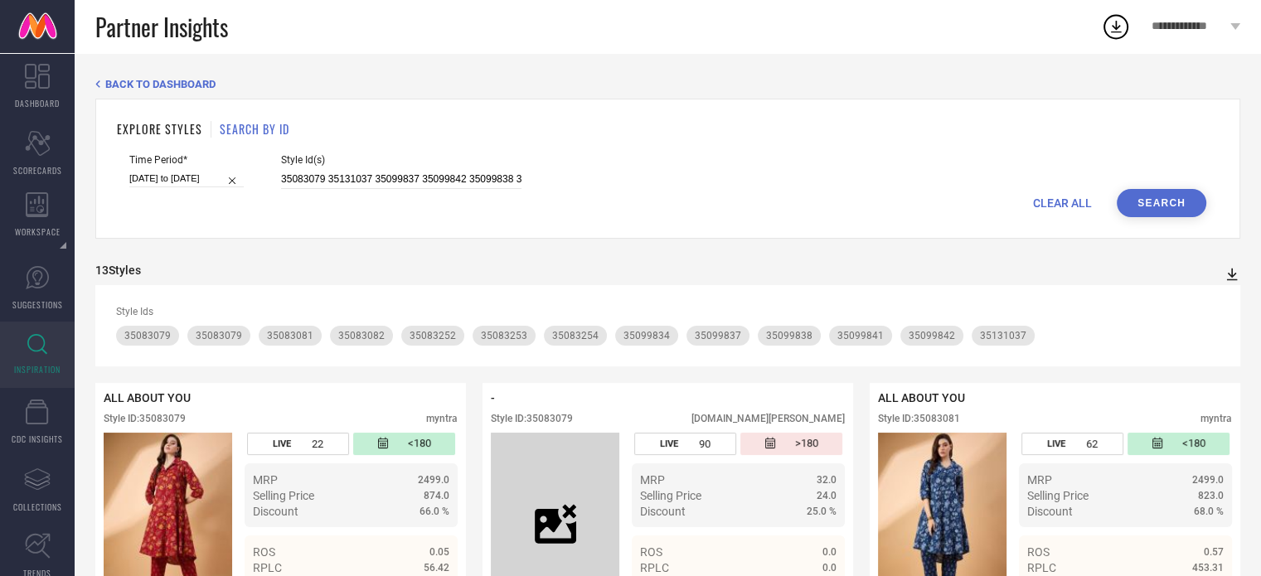
click at [1234, 268] on icon at bounding box center [1232, 274] width 17 height 17
click at [1209, 304] on span "PDF" at bounding box center [1214, 304] width 19 height 12
click at [402, 178] on input "35083079 35131037 35099837 35099842 35099838 35083082 35099834 35083081 3508325…" at bounding box center [401, 179] width 240 height 19
paste input "35851306 35851194 35859161 35859149 35851313 35859145 35851188 35851192 3585130…"
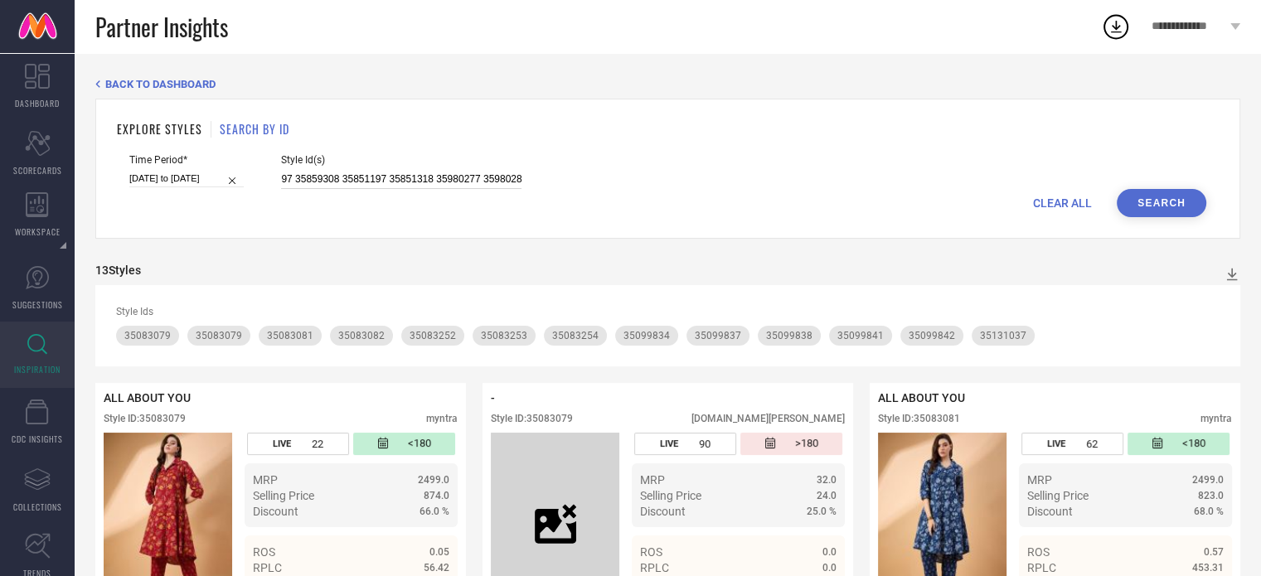
type input "35851306 35851194 35859161 35859149 35851313 35859145 35851188 35851192 3585130…"
click at [1179, 196] on button "Search" at bounding box center [1162, 203] width 90 height 28
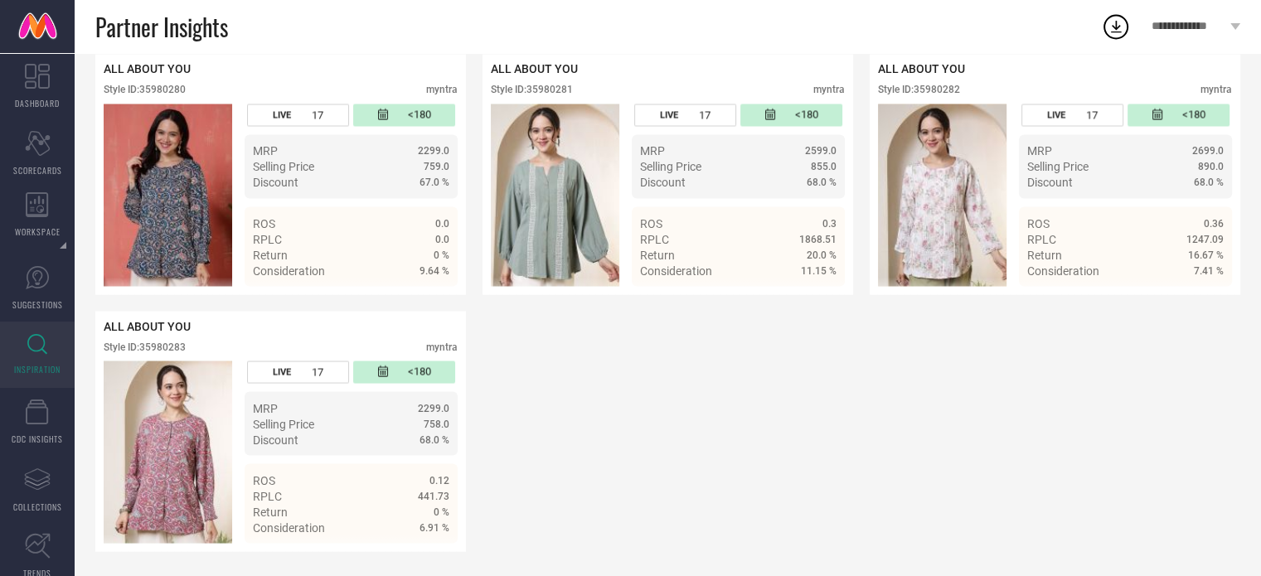
scroll to position [2964, 0]
